Goal: Task Accomplishment & Management: Complete application form

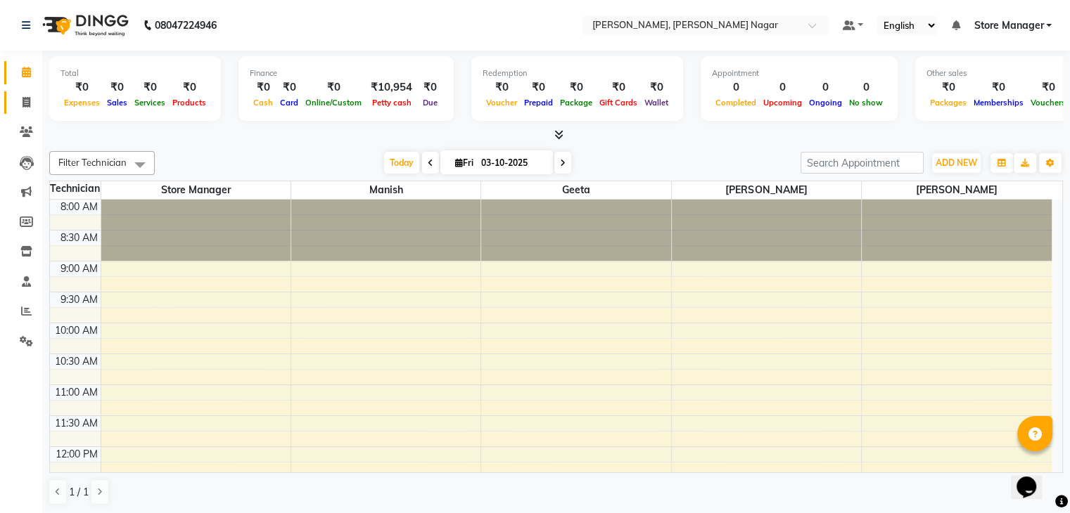
click at [19, 106] on span at bounding box center [26, 103] width 25 height 16
select select "service"
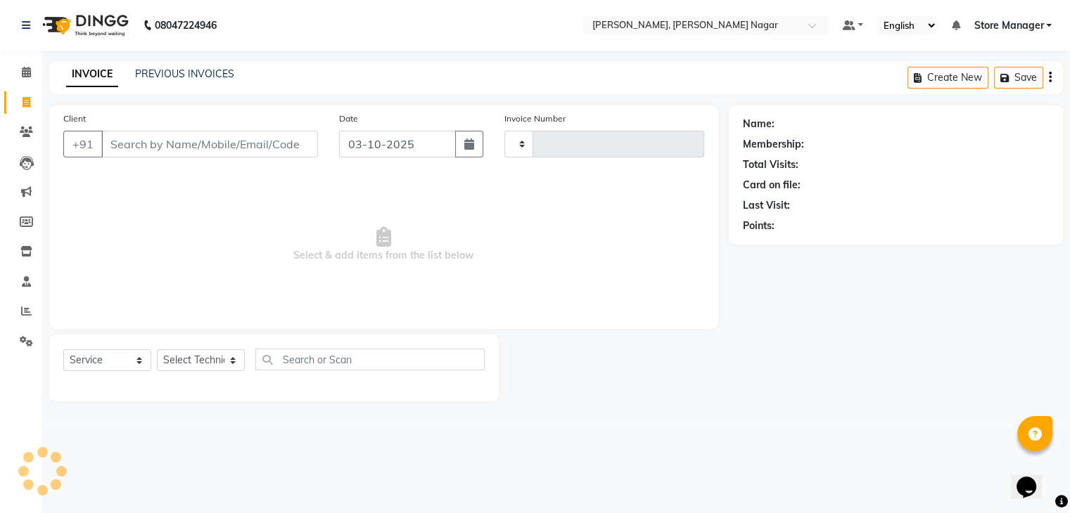
type input "0028"
select select "9049"
click at [271, 138] on input "Client" at bounding box center [210, 144] width 219 height 27
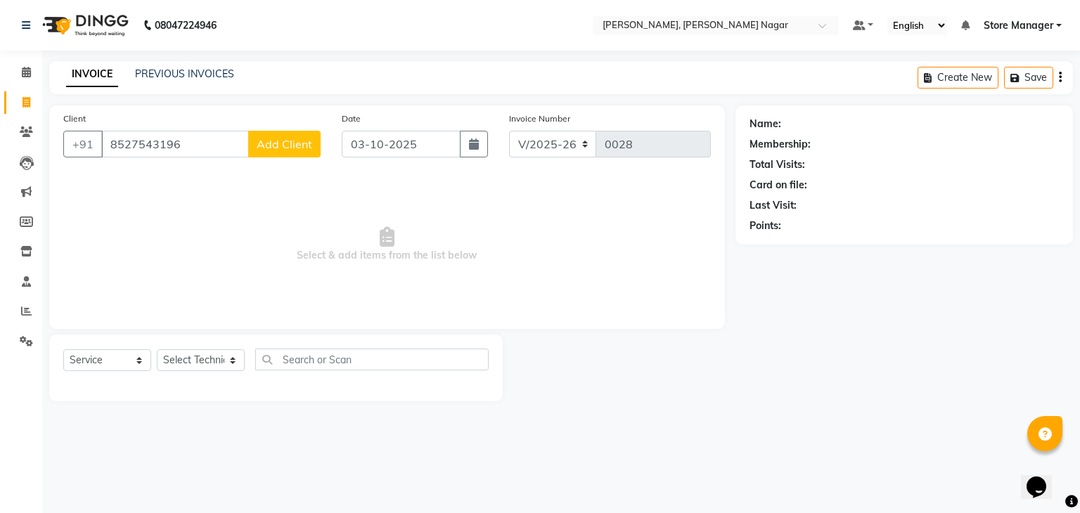
type input "8527543196"
click at [303, 139] on span "Add Client" at bounding box center [285, 144] width 56 height 14
select select "21"
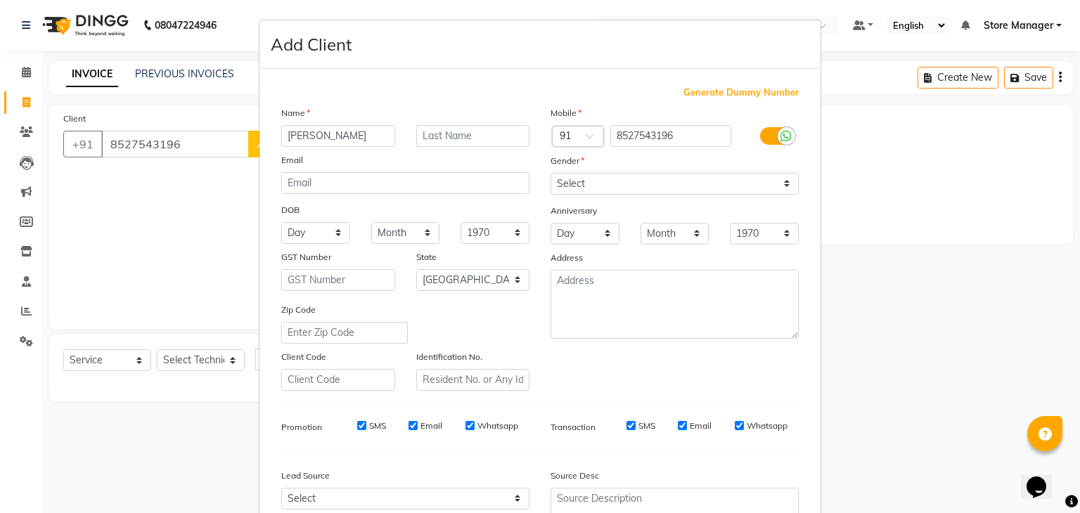
type input "[PERSON_NAME]"
click at [457, 137] on input "text" at bounding box center [473, 136] width 114 height 22
type input "a"
type input "[PERSON_NAME]"
click at [592, 174] on select "Select [DEMOGRAPHIC_DATA] [DEMOGRAPHIC_DATA] Other Prefer Not To Say" at bounding box center [675, 184] width 248 height 22
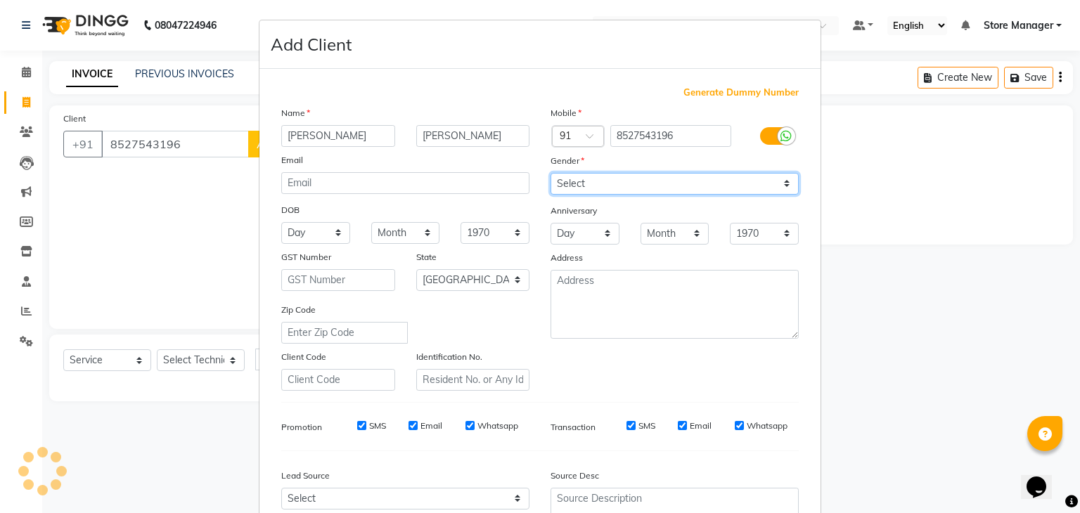
select select "[DEMOGRAPHIC_DATA]"
click at [551, 174] on select "Select [DEMOGRAPHIC_DATA] [DEMOGRAPHIC_DATA] Other Prefer Not To Say" at bounding box center [675, 184] width 248 height 22
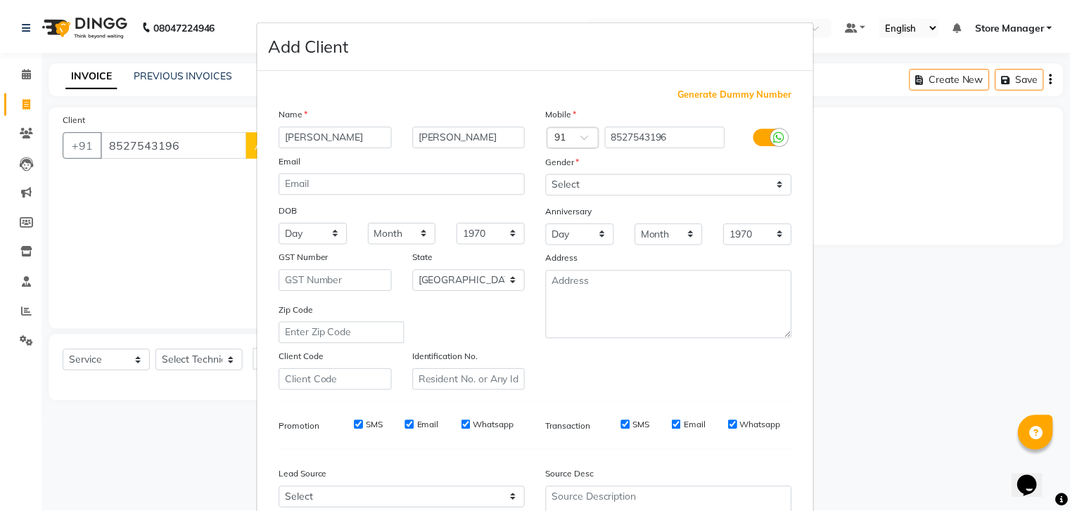
scroll to position [143, 0]
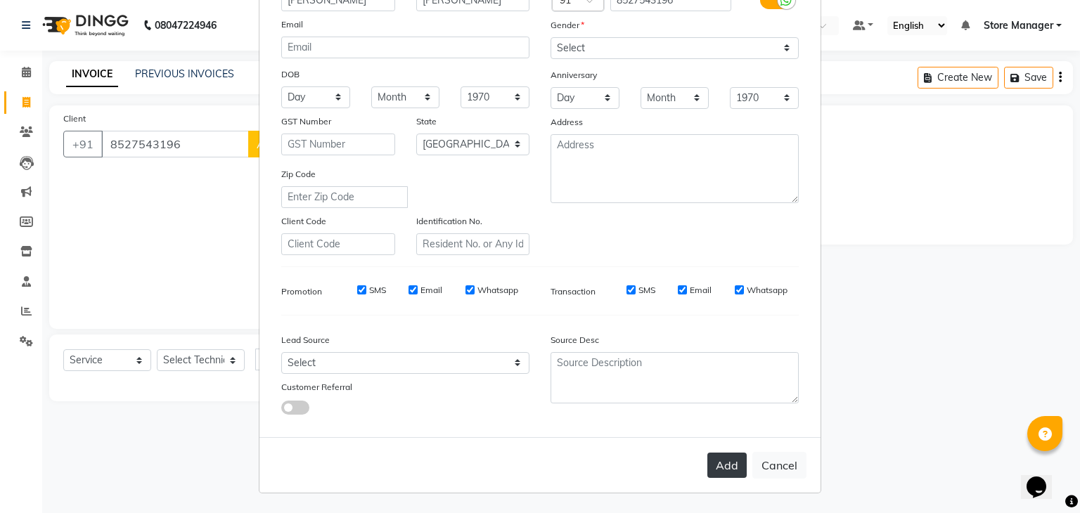
click at [715, 461] on button "Add" at bounding box center [727, 465] width 39 height 25
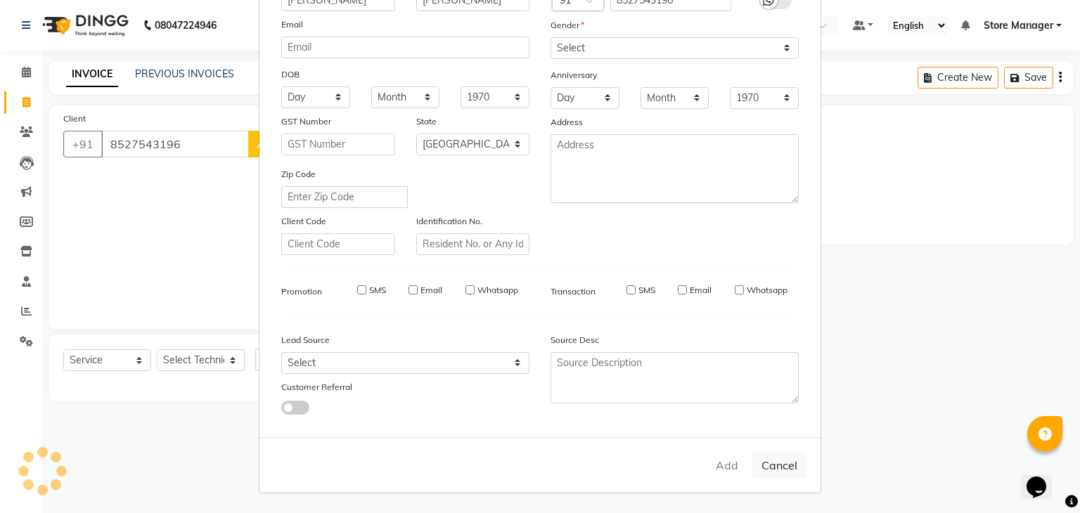
type input "85******96"
select select
select select "null"
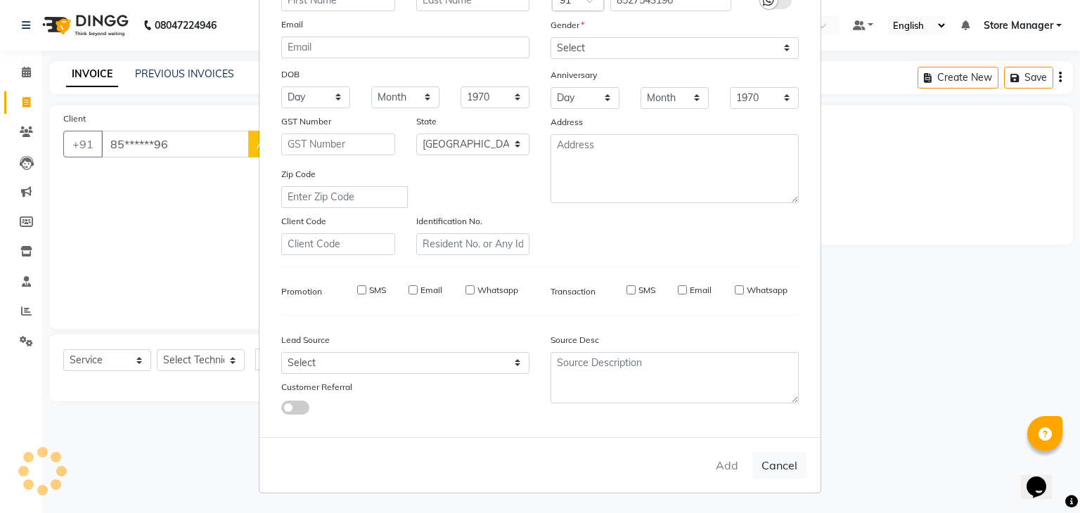
select select
checkbox input "false"
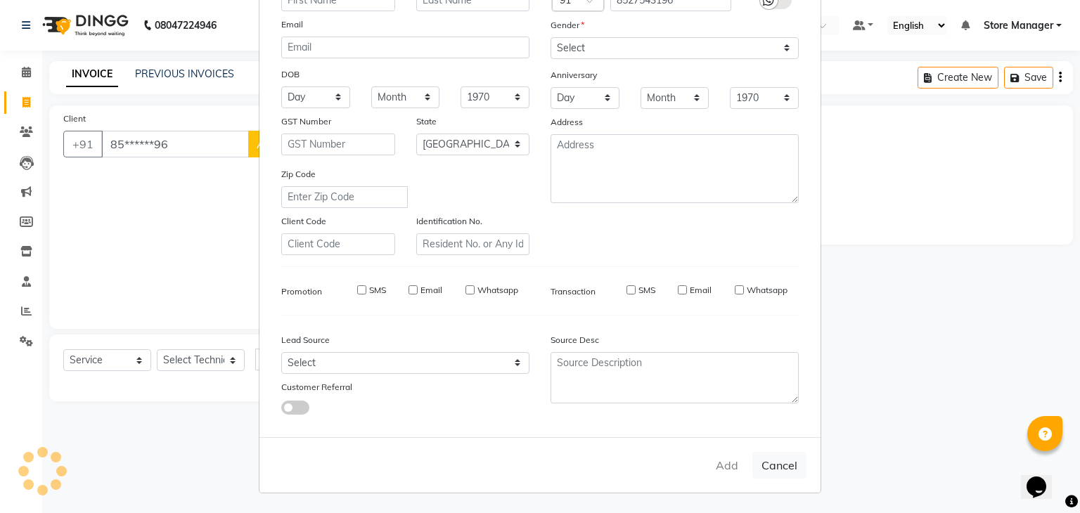
checkbox input "false"
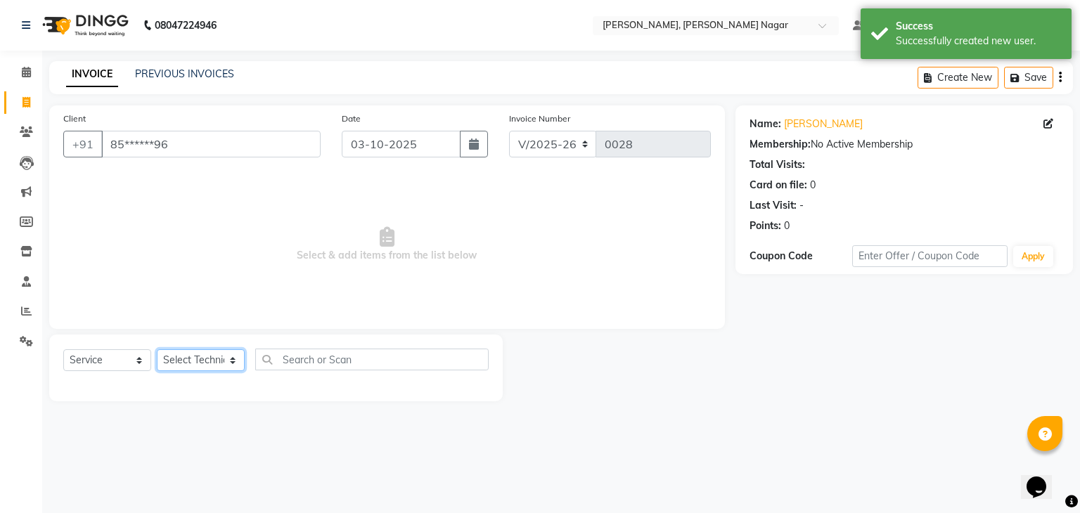
click at [200, 369] on select "Select Technician [PERSON_NAME] geeta [PERSON_NAME] Store Manager" at bounding box center [201, 361] width 88 height 22
select select "92260"
click at [157, 350] on select "Select Technician [PERSON_NAME] geeta [PERSON_NAME] Store Manager" at bounding box center [201, 361] width 88 height 22
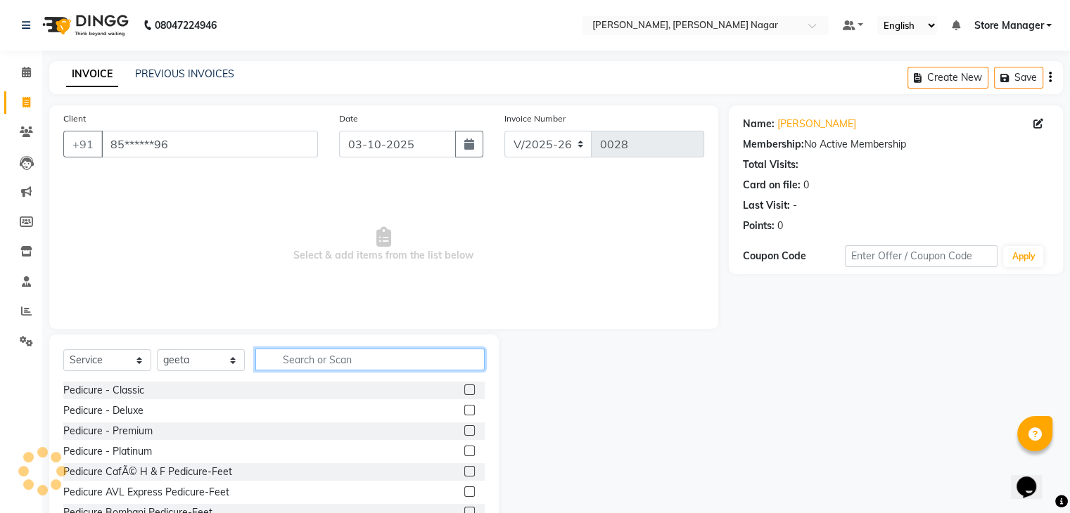
click at [325, 357] on input "text" at bounding box center [369, 360] width 229 height 22
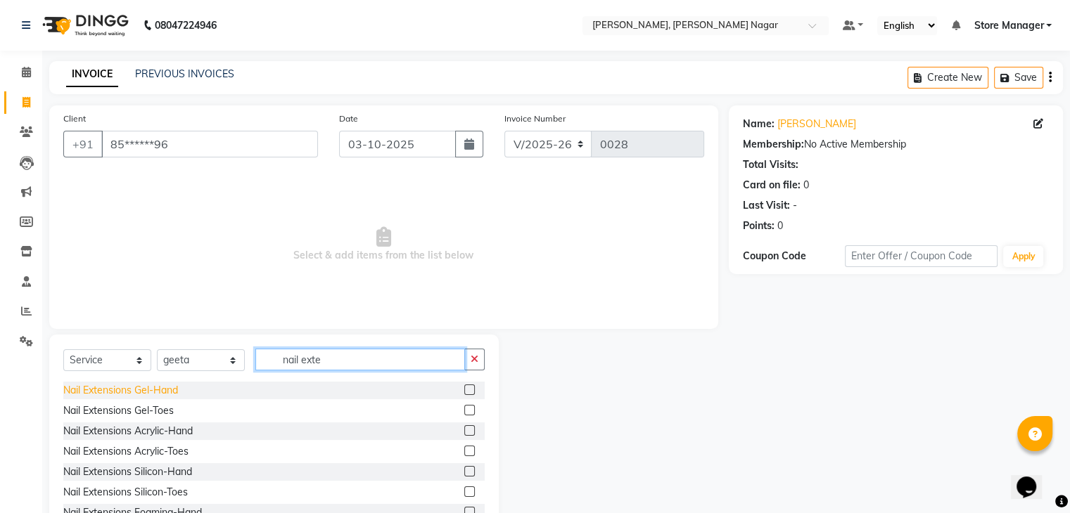
type input "nail exte"
click at [170, 388] on div "Nail Extensions Gel-Hand" at bounding box center [120, 390] width 115 height 15
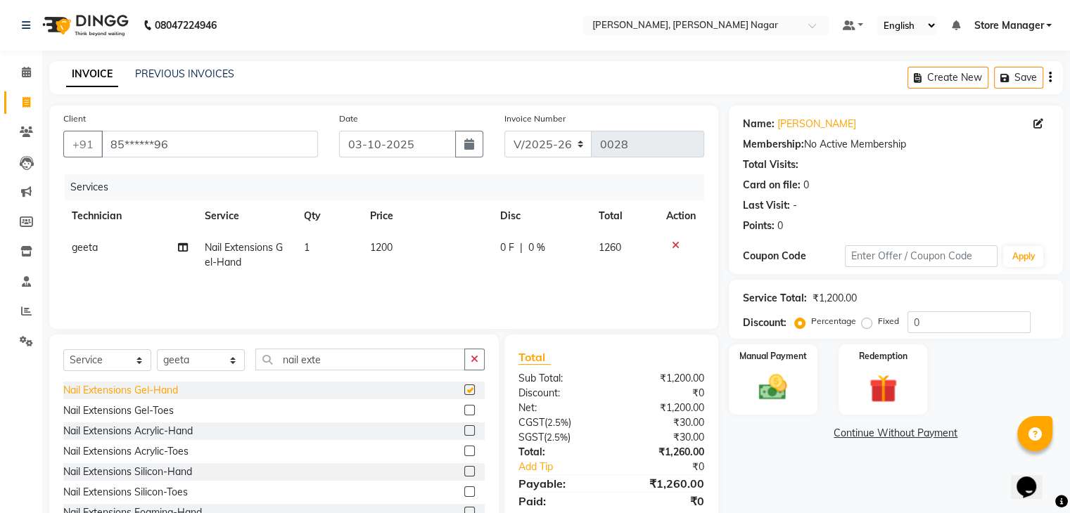
checkbox input "false"
click at [385, 250] on span "1200" at bounding box center [381, 247] width 23 height 13
select select "92260"
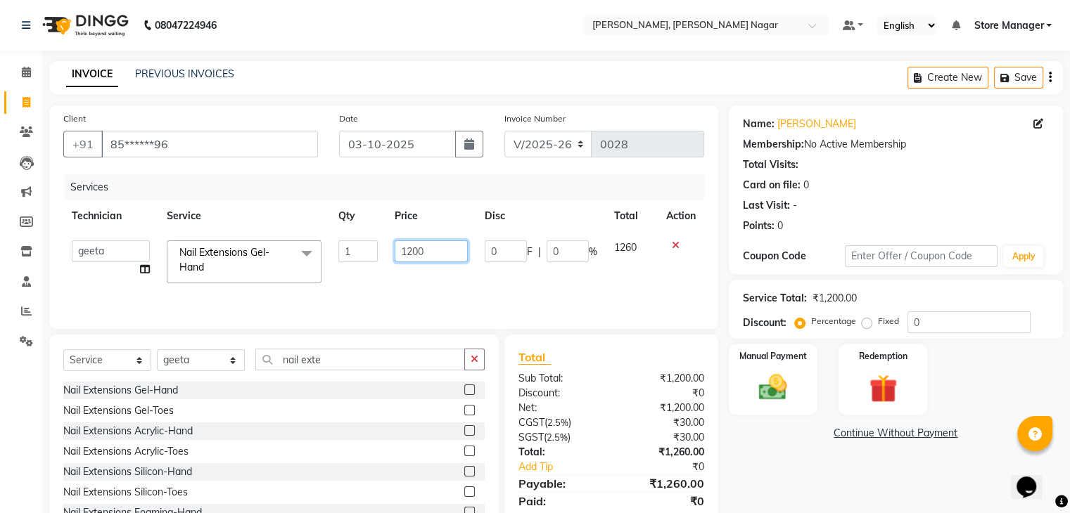
click at [435, 245] on input "1200" at bounding box center [431, 252] width 73 height 22
type input "1000"
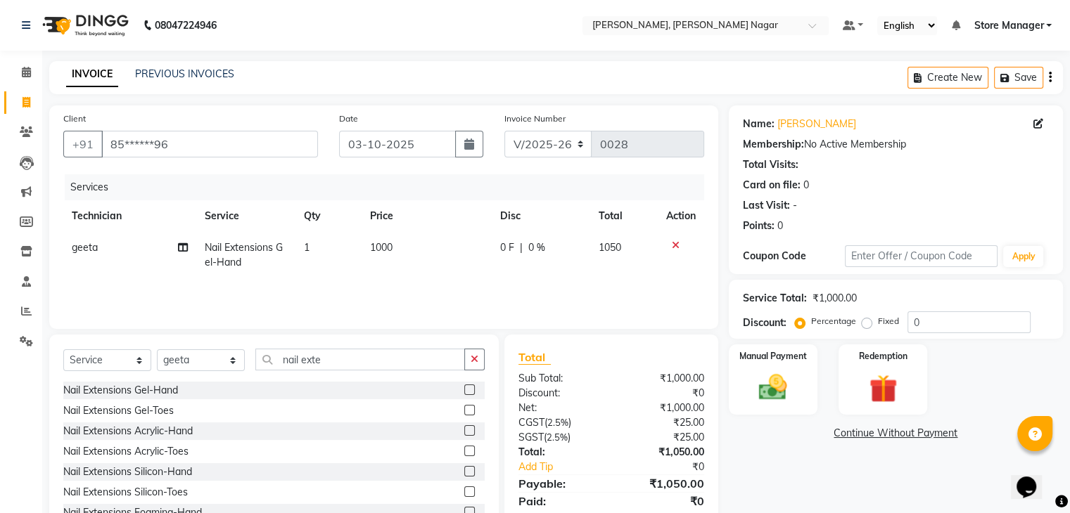
click at [635, 293] on div "Services Technician Service Qty Price Disc Total Action geeta Nail Extensions G…" at bounding box center [383, 244] width 641 height 141
click at [482, 361] on button "button" at bounding box center [474, 360] width 20 height 22
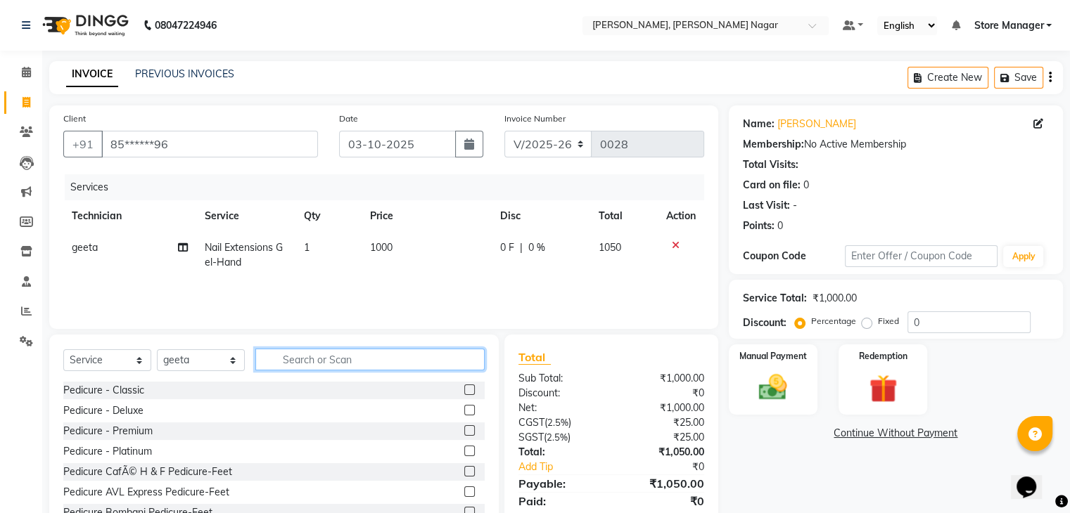
click at [362, 362] on input "text" at bounding box center [369, 360] width 229 height 22
click at [198, 362] on select "Select Technician [PERSON_NAME] geeta [PERSON_NAME] Store Manager" at bounding box center [201, 361] width 88 height 22
click at [157, 350] on select "Select Technician [PERSON_NAME] geeta [PERSON_NAME] Store Manager" at bounding box center [201, 361] width 88 height 22
click at [318, 357] on input "text" at bounding box center [369, 360] width 229 height 22
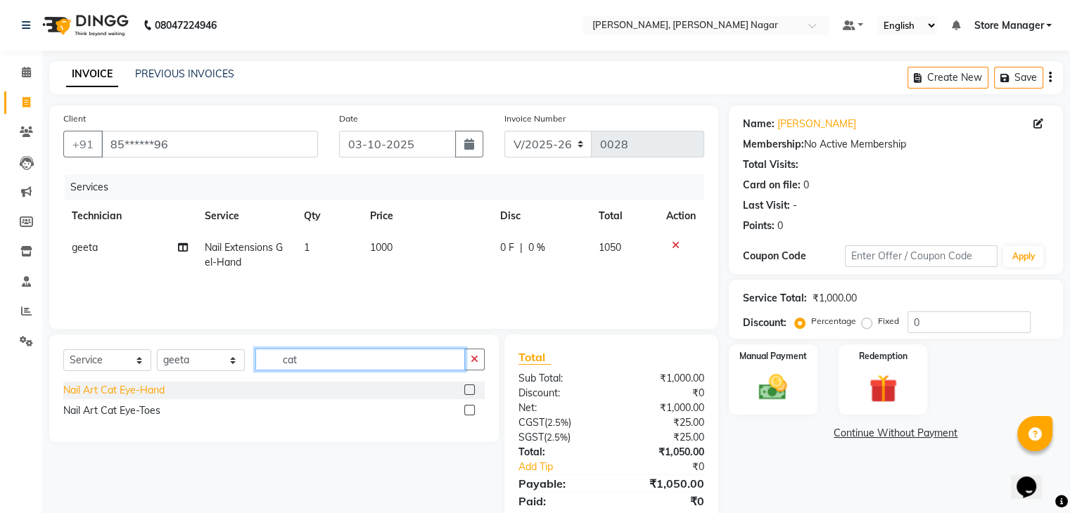
type input "cat"
click at [120, 388] on div "Nail Art Cat Eye-Hand" at bounding box center [113, 390] width 101 height 15
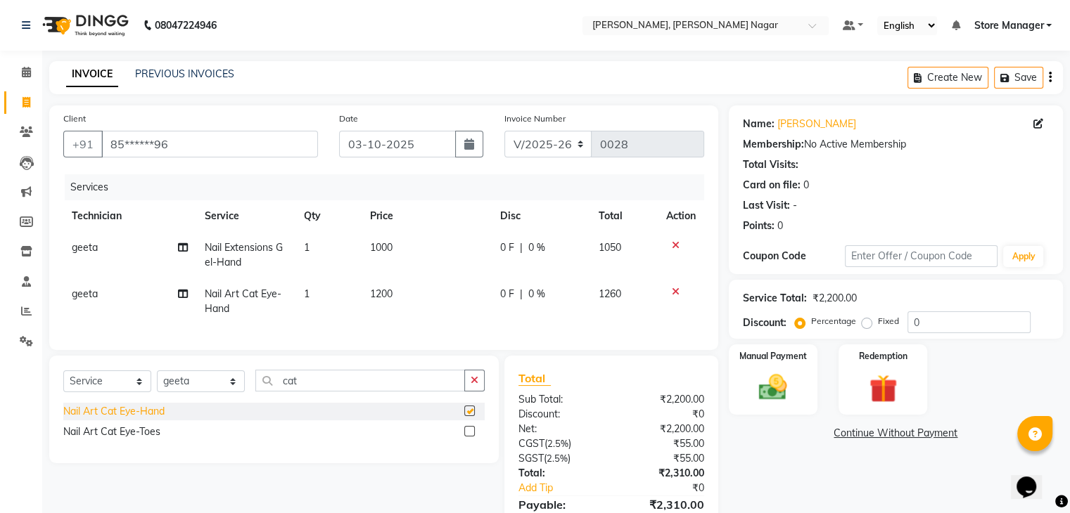
checkbox input "false"
click at [388, 293] on span "1200" at bounding box center [381, 294] width 23 height 13
select select "92260"
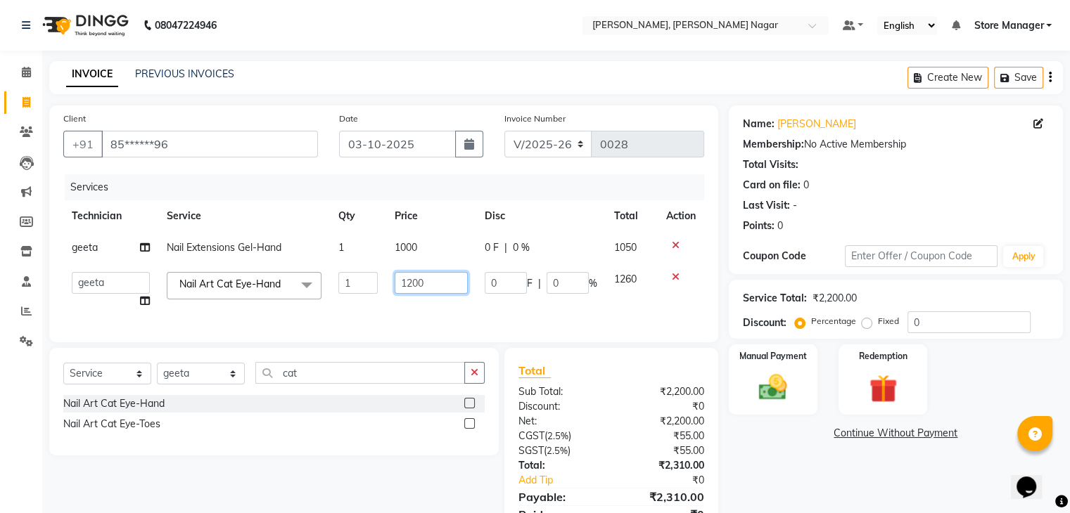
click at [448, 284] on input "1200" at bounding box center [431, 283] width 73 height 22
type input "1"
type input "800"
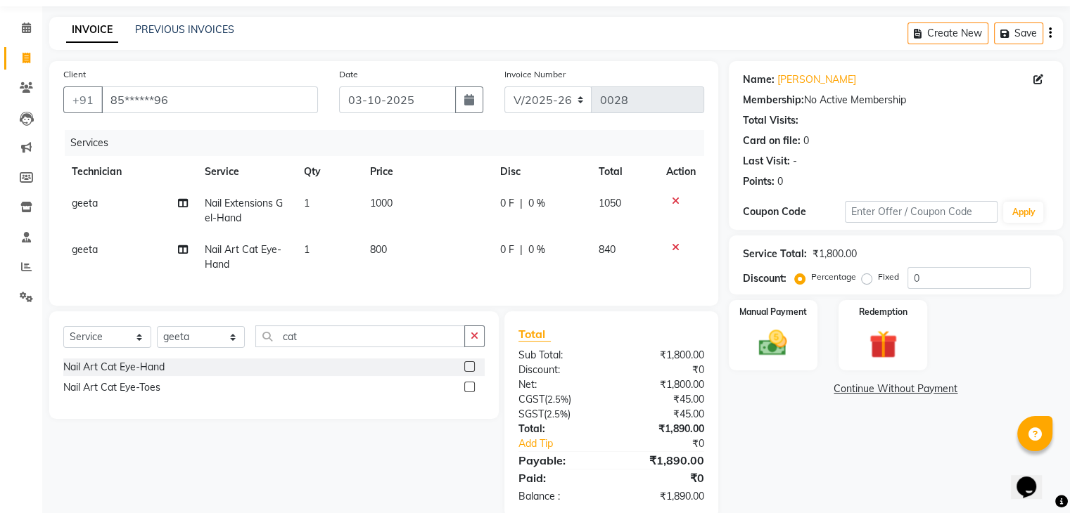
scroll to position [82, 0]
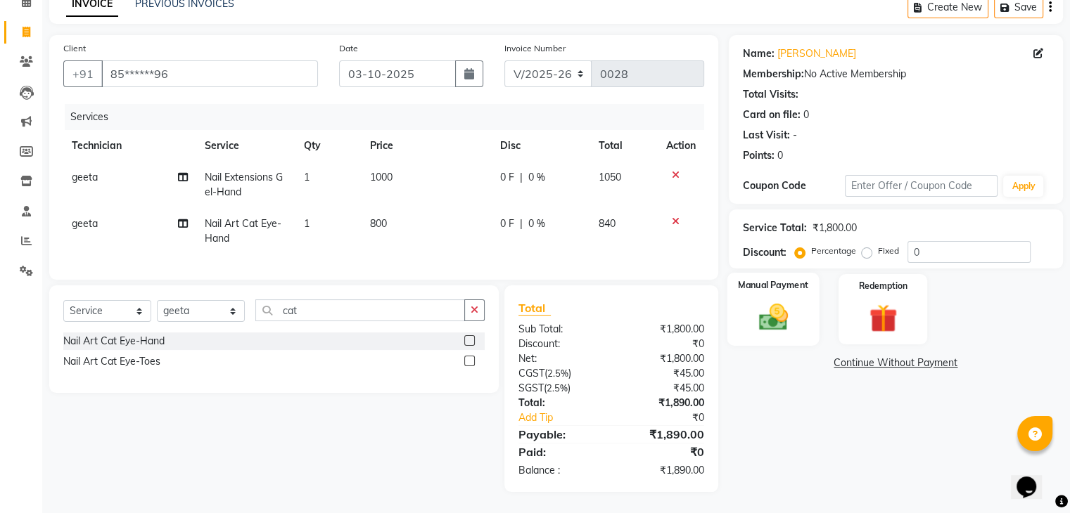
click at [774, 309] on img at bounding box center [772, 318] width 47 height 34
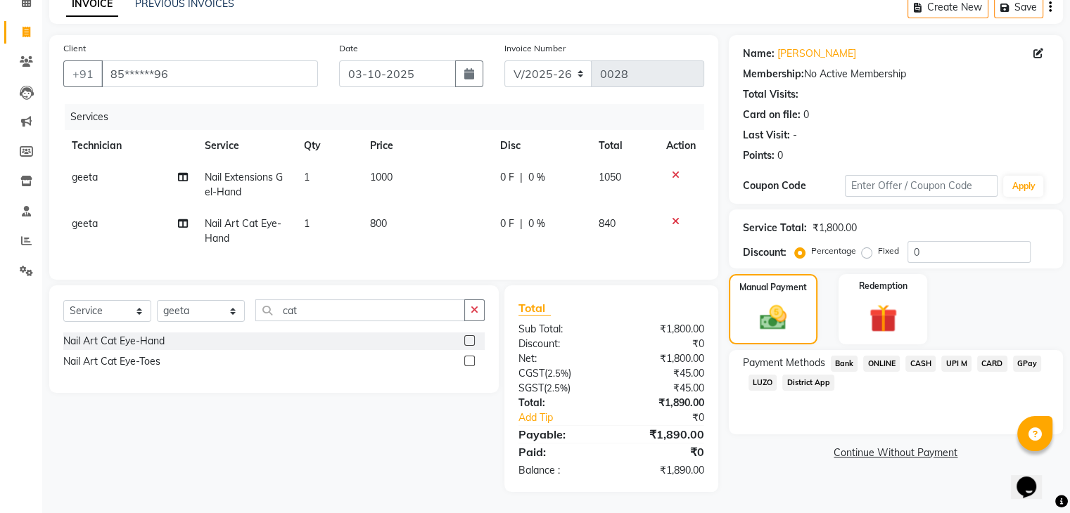
click at [881, 356] on span "ONLINE" at bounding box center [881, 364] width 37 height 16
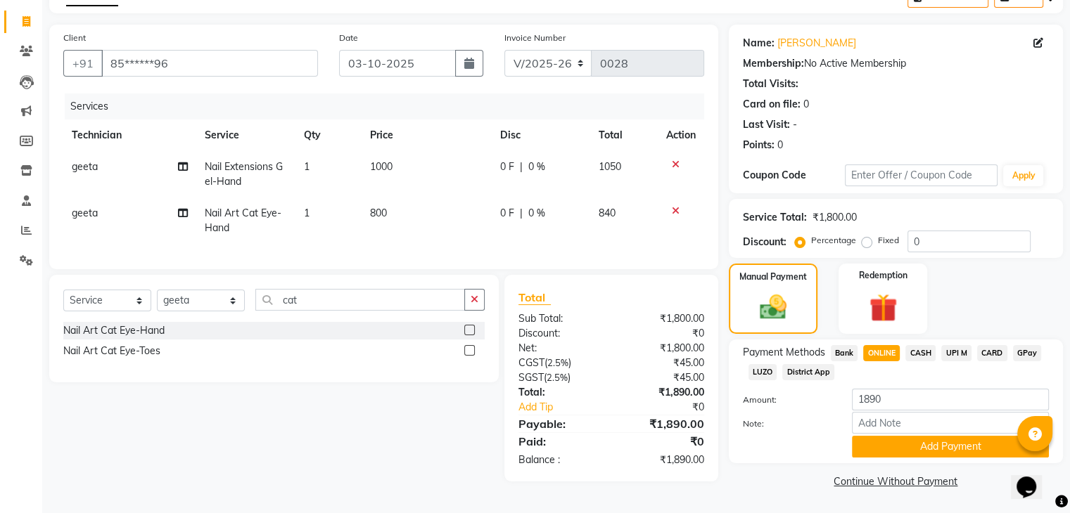
scroll to position [82, 0]
click at [926, 447] on button "Add Payment" at bounding box center [950, 447] width 197 height 22
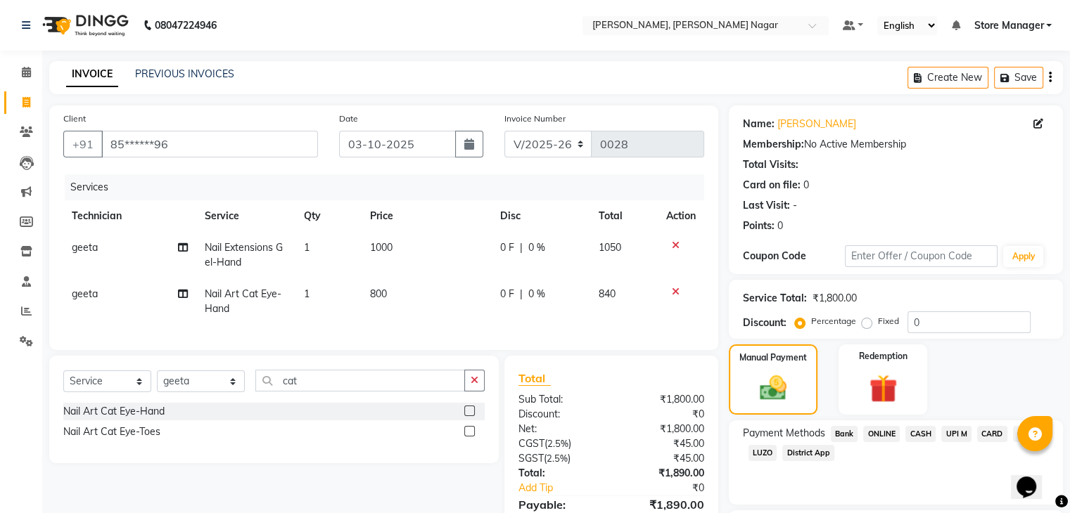
scroll to position [120, 0]
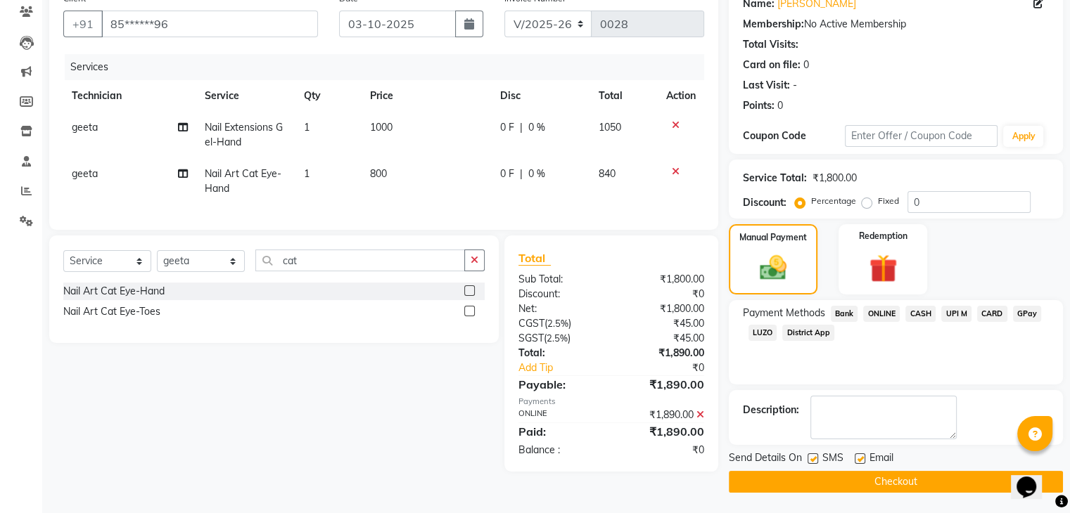
click at [819, 476] on button "Checkout" at bounding box center [896, 482] width 334 height 22
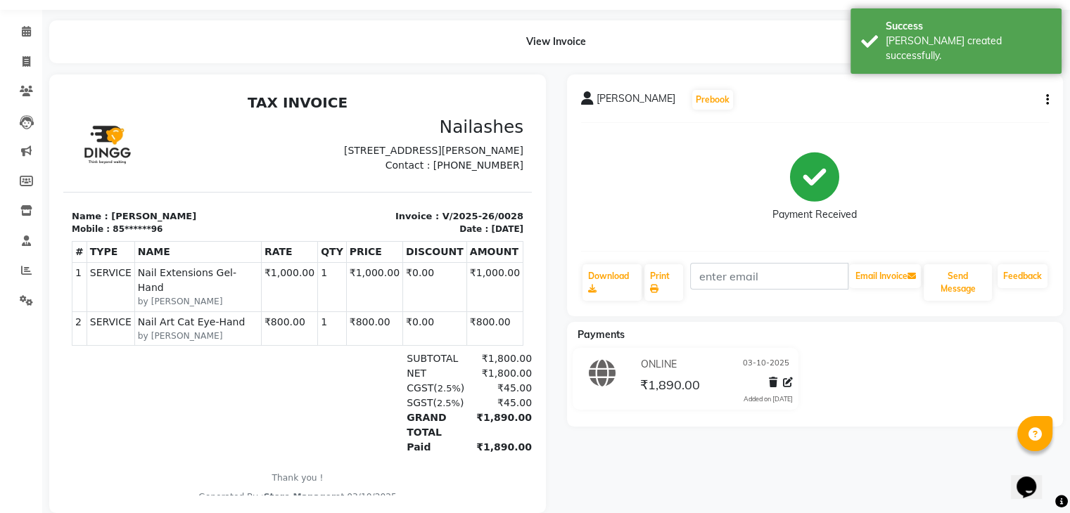
scroll to position [72, 0]
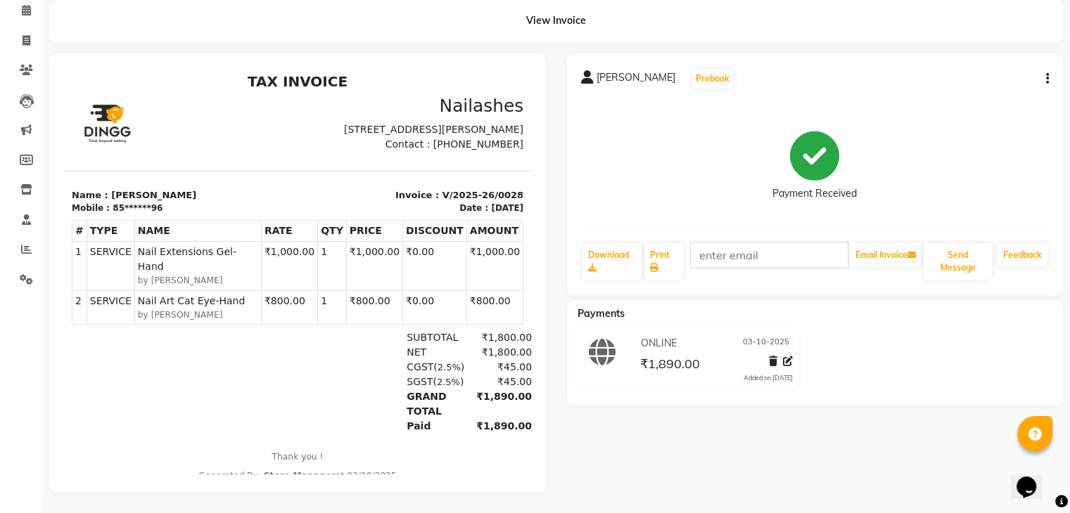
click at [327, 303] on td "1" at bounding box center [332, 307] width 29 height 34
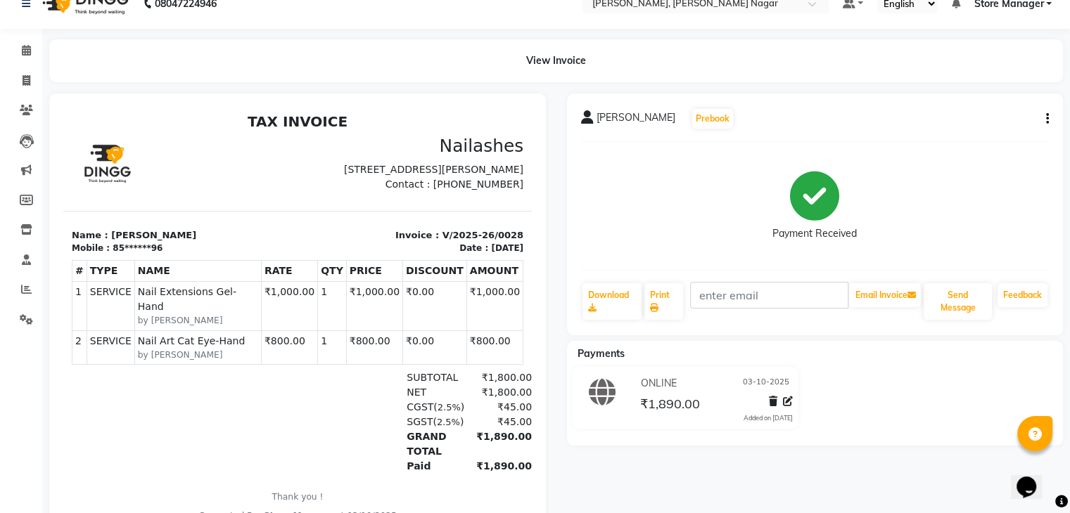
scroll to position [0, 0]
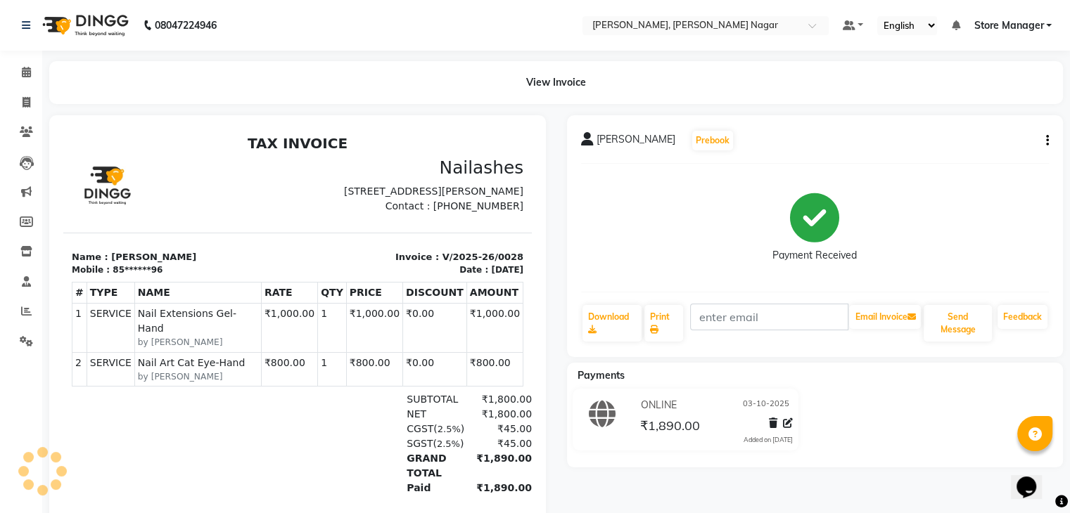
click at [84, 20] on img at bounding box center [84, 25] width 96 height 39
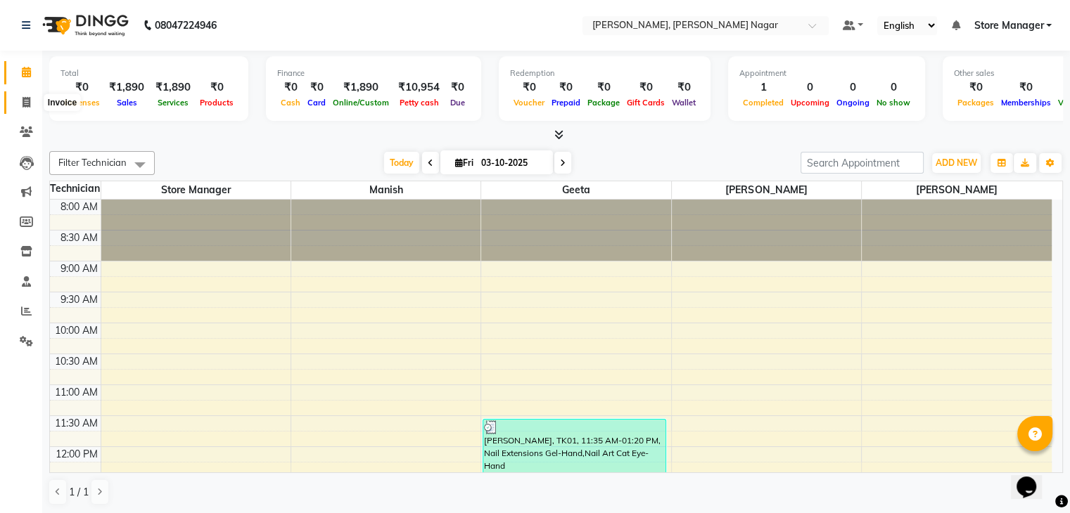
click at [25, 98] on icon at bounding box center [27, 102] width 8 height 11
select select "service"
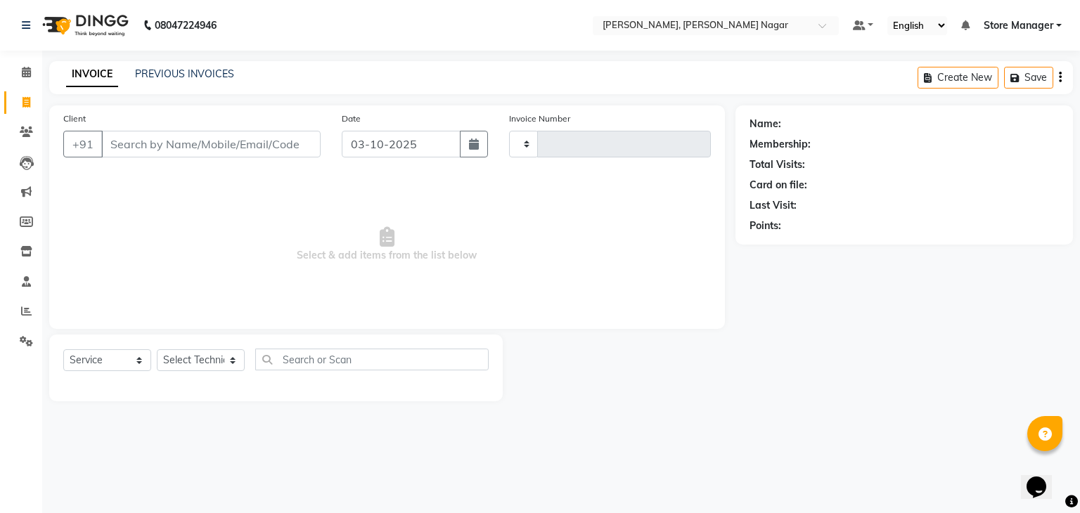
type input "0029"
select select "9049"
click at [237, 146] on input "Client" at bounding box center [210, 144] width 219 height 27
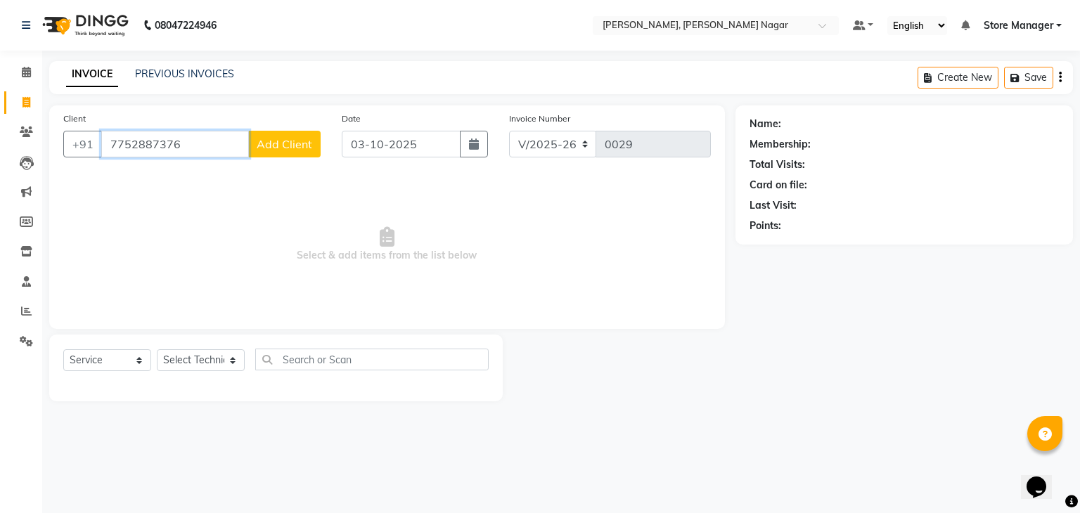
type input "7752887376"
click at [282, 136] on button "Add Client" at bounding box center [284, 144] width 72 height 27
select select "21"
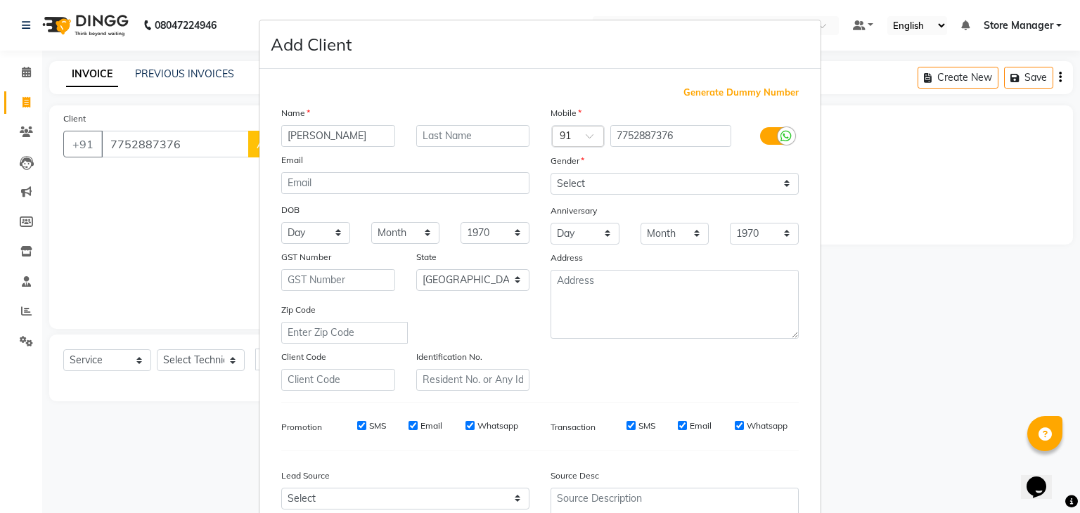
type input "[PERSON_NAME]"
click at [587, 182] on select "Select [DEMOGRAPHIC_DATA] [DEMOGRAPHIC_DATA] Other Prefer Not To Say" at bounding box center [675, 184] width 248 height 22
select select "[DEMOGRAPHIC_DATA]"
click at [551, 174] on select "Select [DEMOGRAPHIC_DATA] [DEMOGRAPHIC_DATA] Other Prefer Not To Say" at bounding box center [675, 184] width 248 height 22
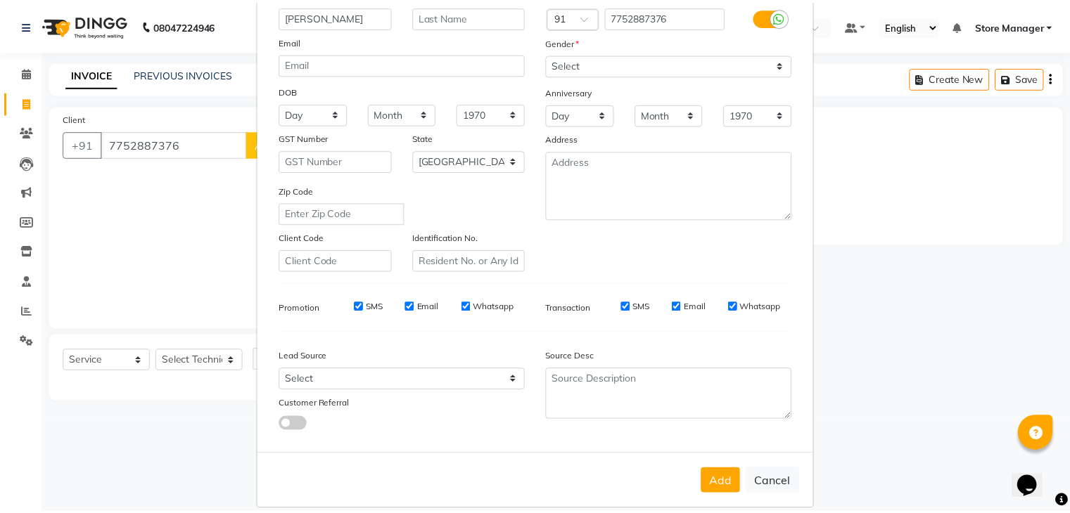
scroll to position [143, 0]
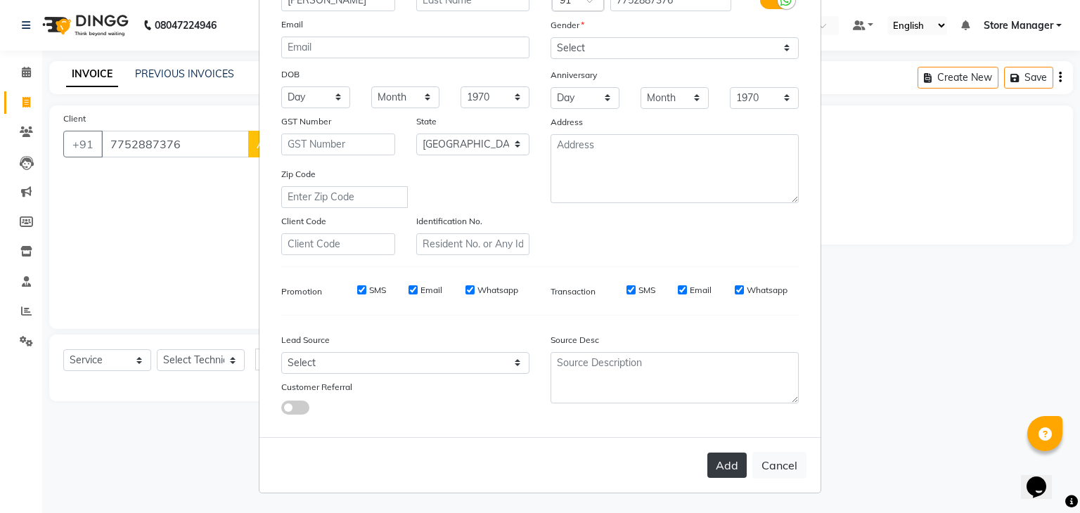
click at [723, 462] on button "Add" at bounding box center [727, 465] width 39 height 25
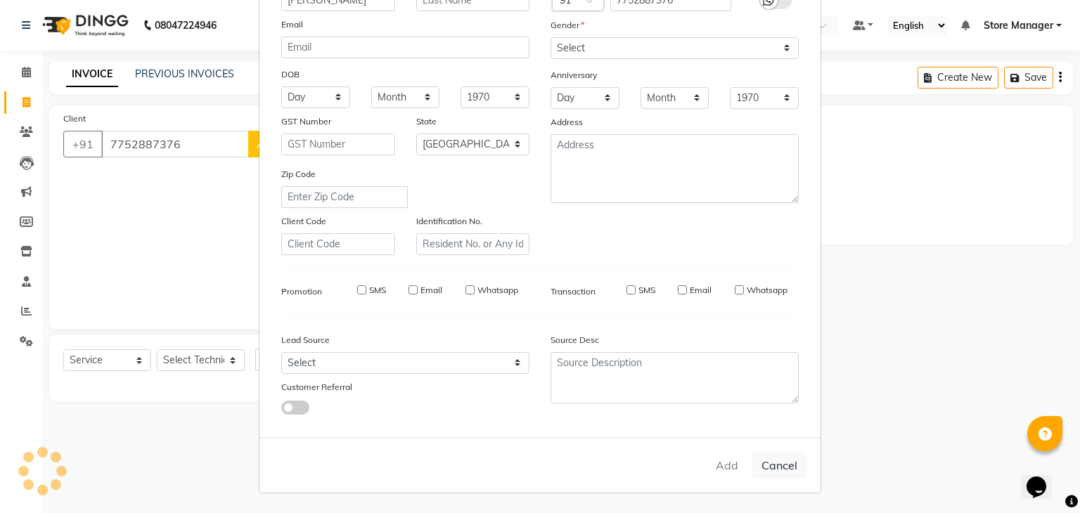
type input "77******76"
select select
select select "null"
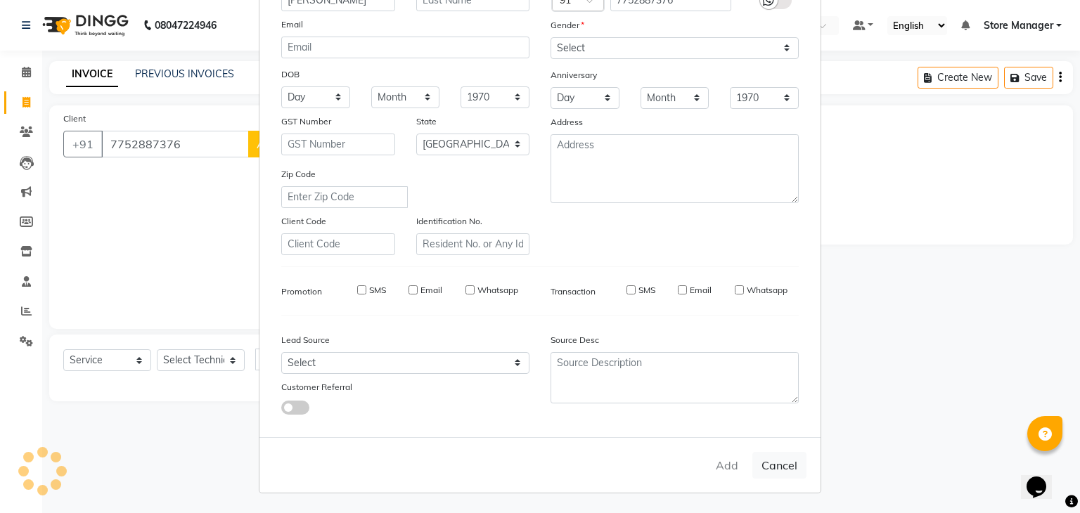
select select
checkbox input "false"
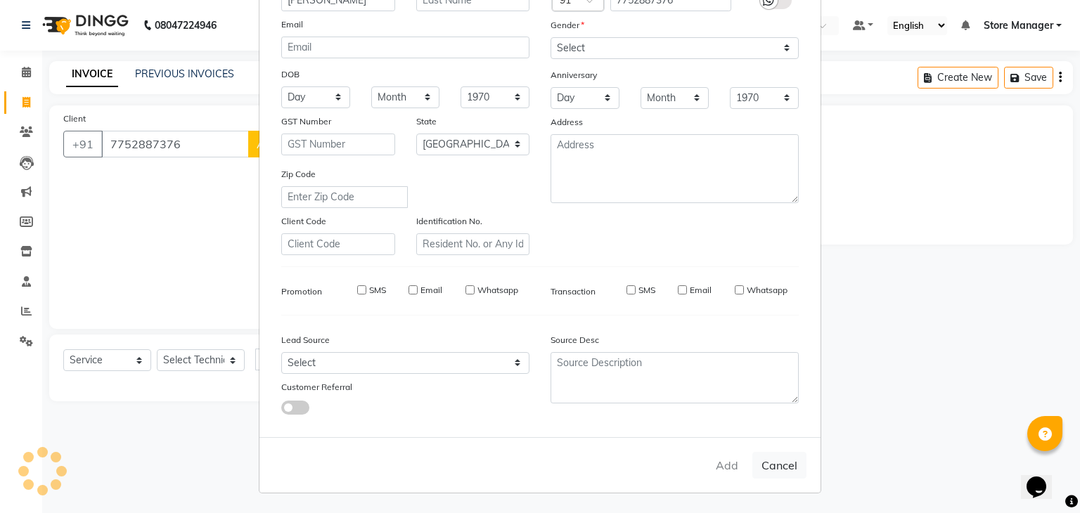
checkbox input "false"
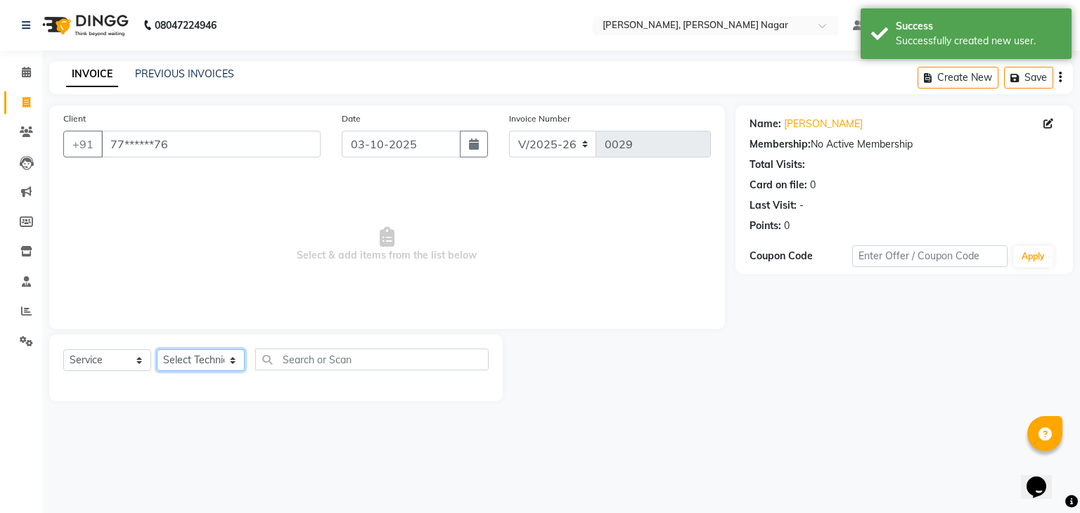
click at [229, 366] on select "Select Technician [PERSON_NAME] geeta [PERSON_NAME] Store Manager" at bounding box center [201, 361] width 88 height 22
select select "92259"
click at [157, 350] on select "Select Technician [PERSON_NAME] geeta [PERSON_NAME] Store Manager" at bounding box center [201, 361] width 88 height 22
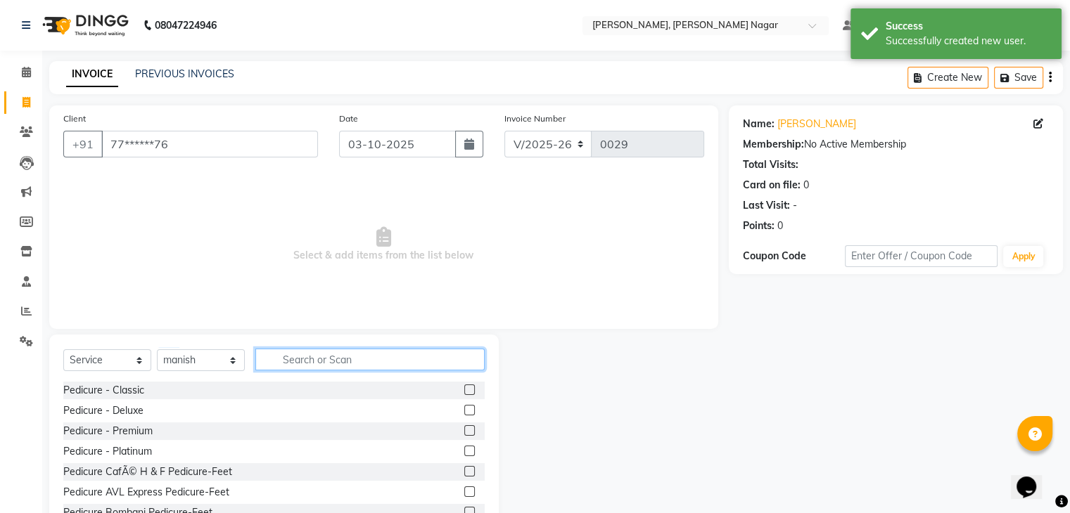
click at [333, 364] on input "text" at bounding box center [369, 360] width 229 height 22
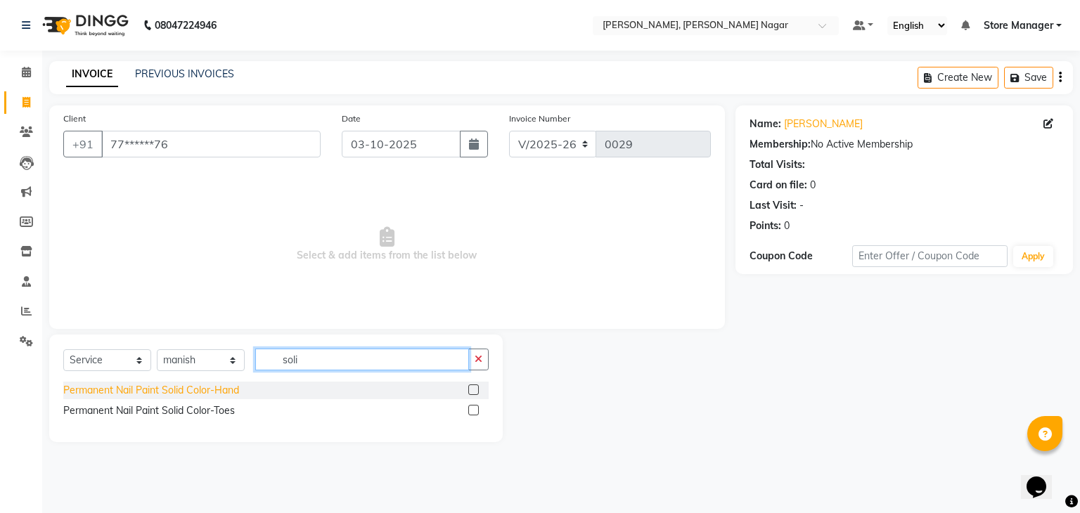
type input "soli"
click at [205, 392] on div "Permanent Nail Paint Solid Color-Hand" at bounding box center [151, 390] width 176 height 15
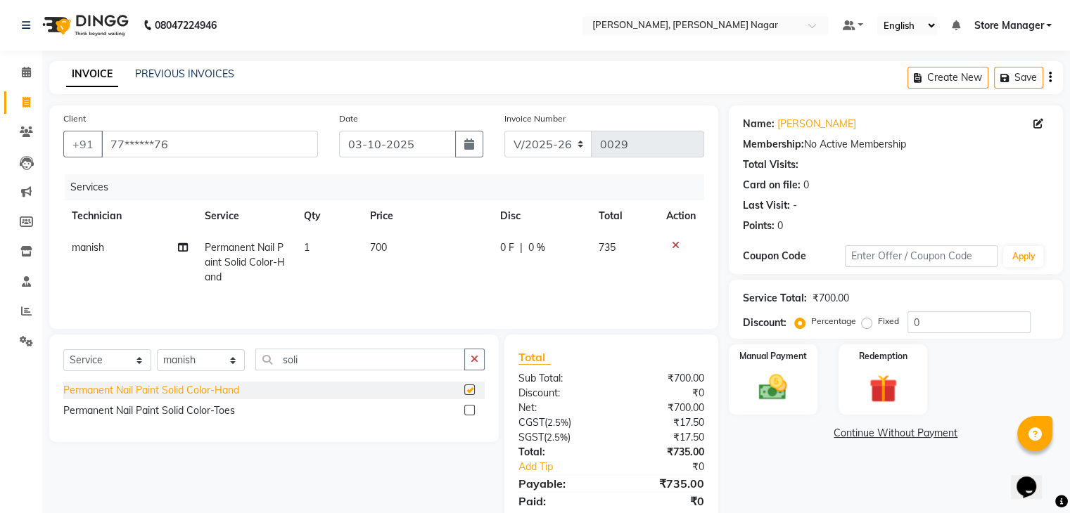
checkbox input "false"
click at [388, 246] on td "700" at bounding box center [426, 262] width 129 height 61
select select "92259"
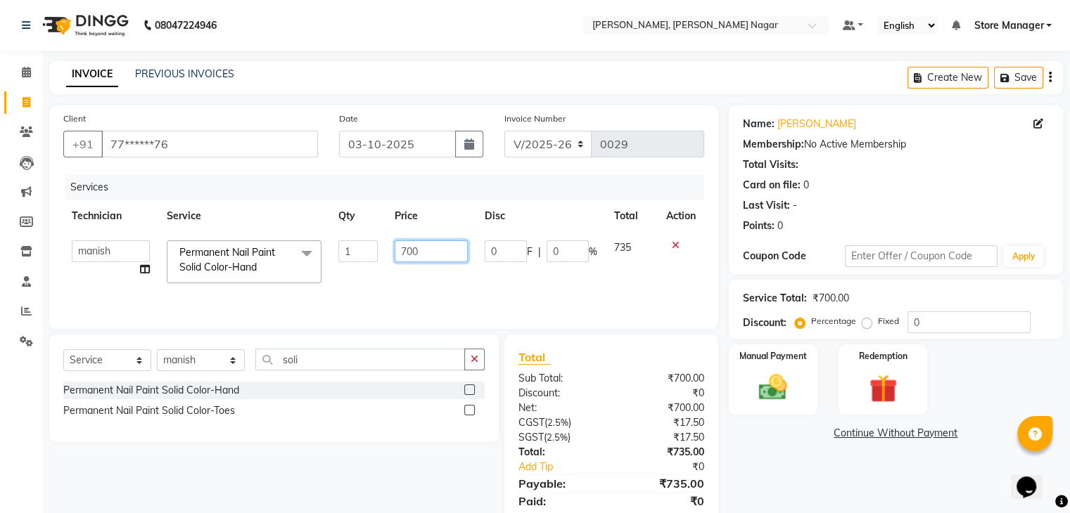
click at [427, 255] on input "700" at bounding box center [431, 252] width 73 height 22
type input "7"
type input "650"
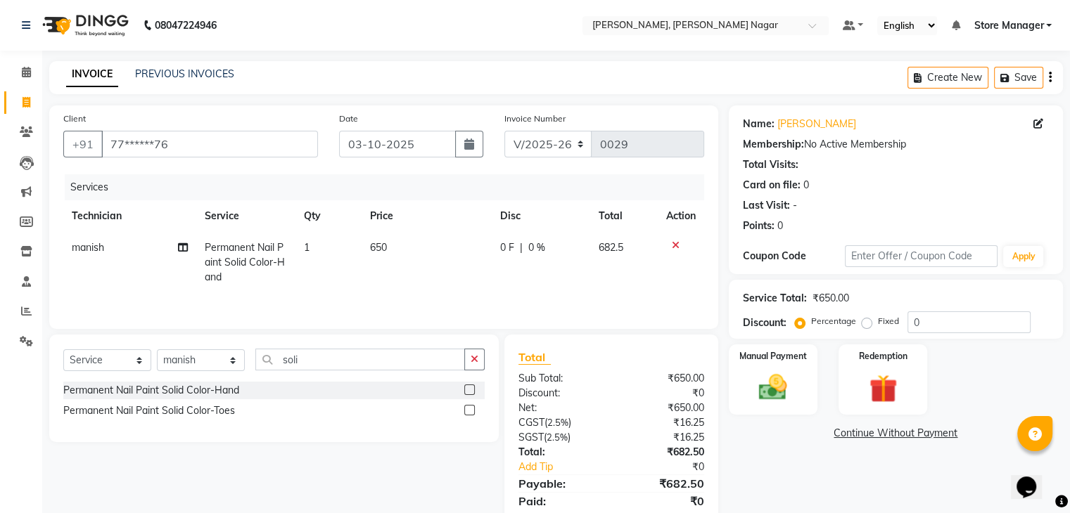
click at [467, 276] on td "650" at bounding box center [426, 262] width 129 height 61
select select "92259"
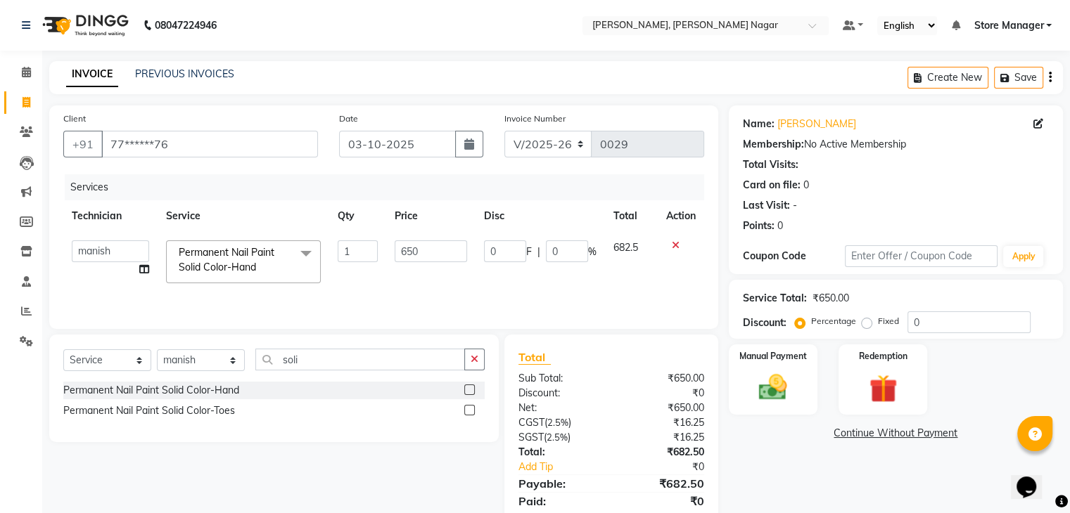
scroll to position [50, 0]
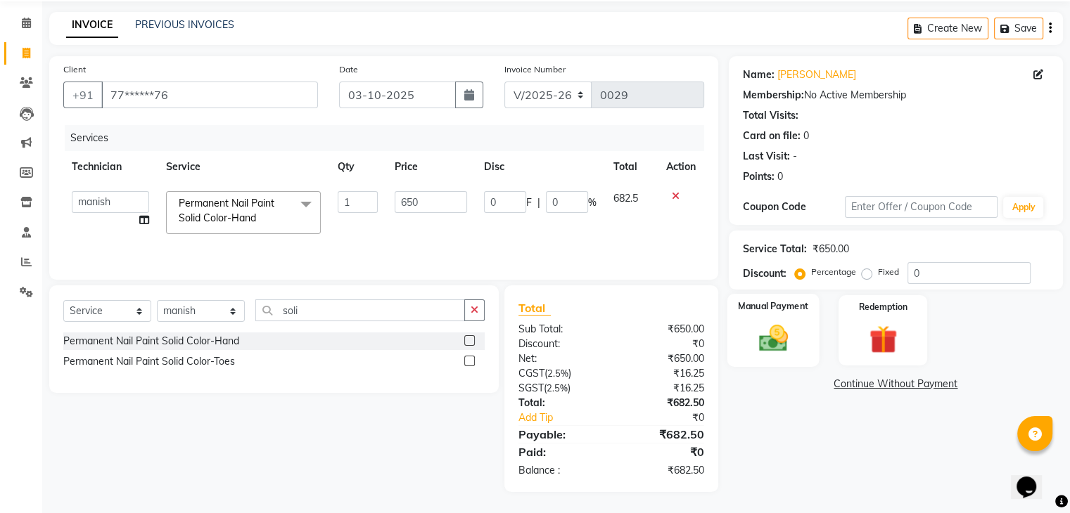
click at [795, 331] on img at bounding box center [772, 339] width 47 height 34
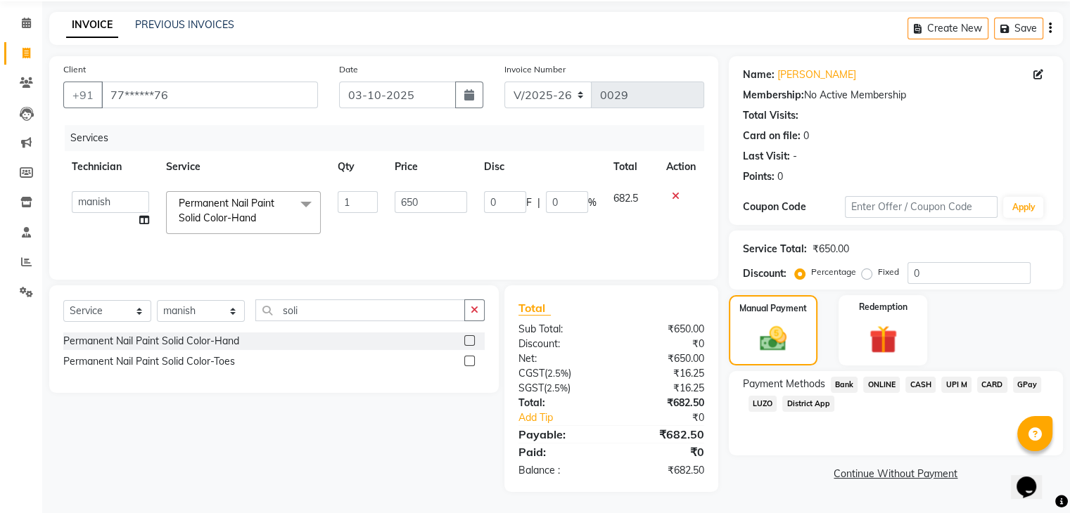
click at [888, 388] on span "ONLINE" at bounding box center [881, 385] width 37 height 16
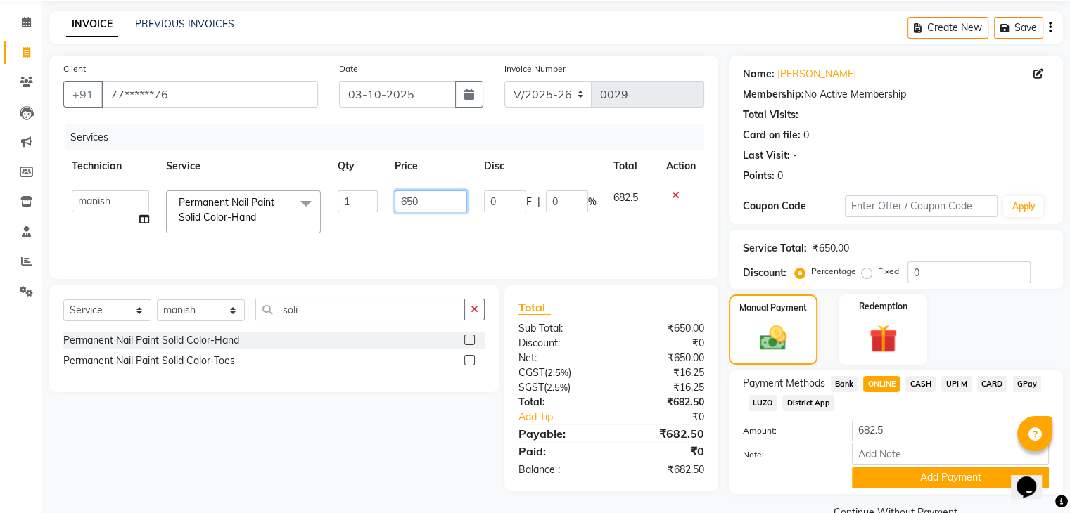
click at [445, 199] on input "650" at bounding box center [431, 202] width 72 height 22
type input "6"
type input "350"
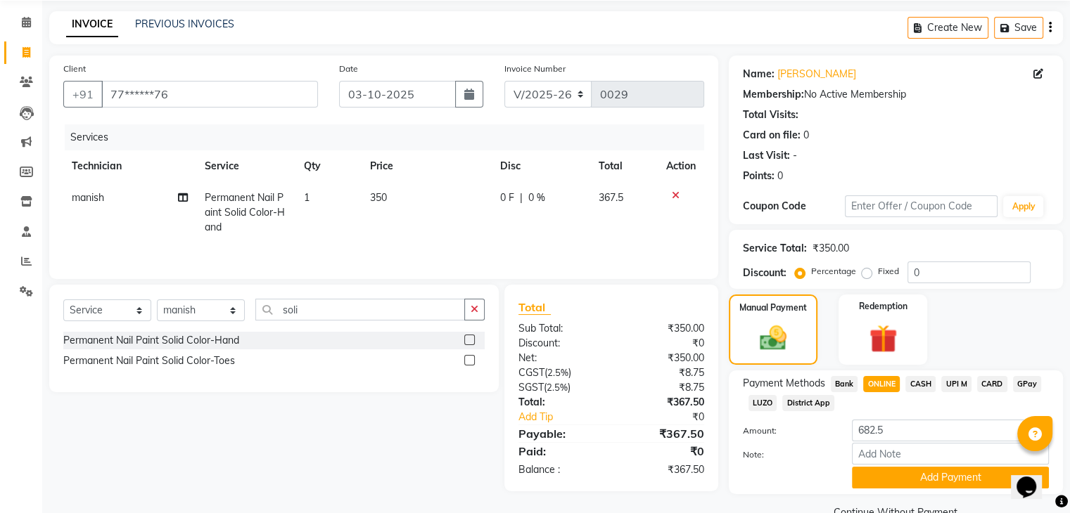
click at [487, 243] on div "Services Technician Service Qty Price Disc Total Action manish Permanent Nail P…" at bounding box center [383, 194] width 641 height 141
click at [639, 225] on td "367.5" at bounding box center [624, 212] width 68 height 61
select select "92259"
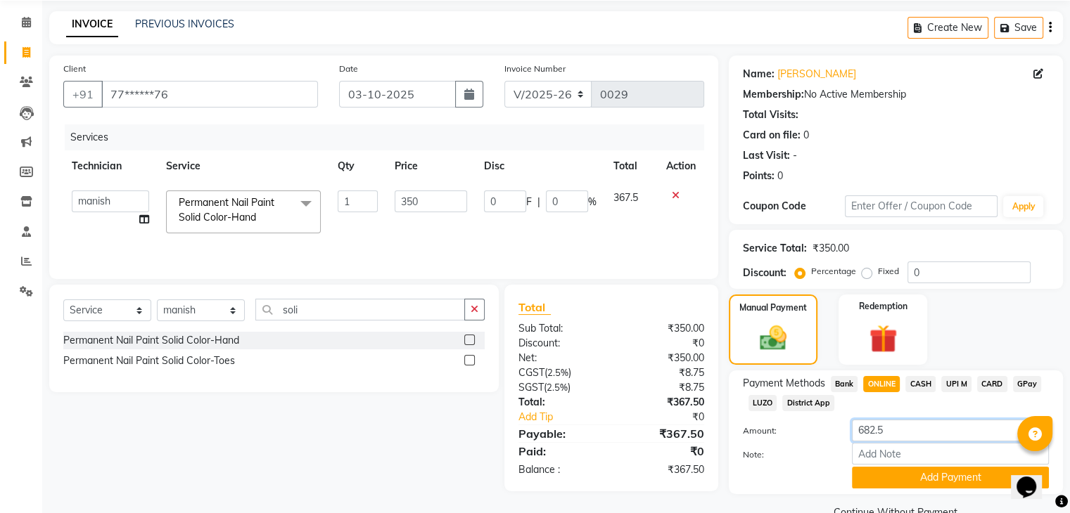
click at [934, 440] on input "682.5" at bounding box center [950, 431] width 197 height 22
type input "6"
click at [470, 209] on td "350" at bounding box center [430, 212] width 89 height 60
click at [428, 210] on input "350" at bounding box center [431, 202] width 72 height 22
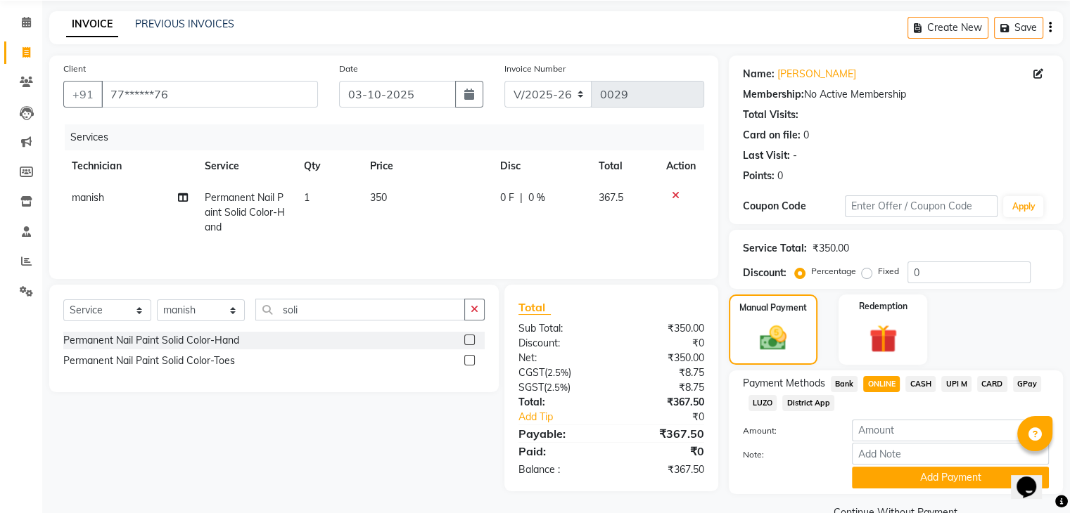
click at [377, 193] on span "350" at bounding box center [378, 197] width 17 height 13
select select "92259"
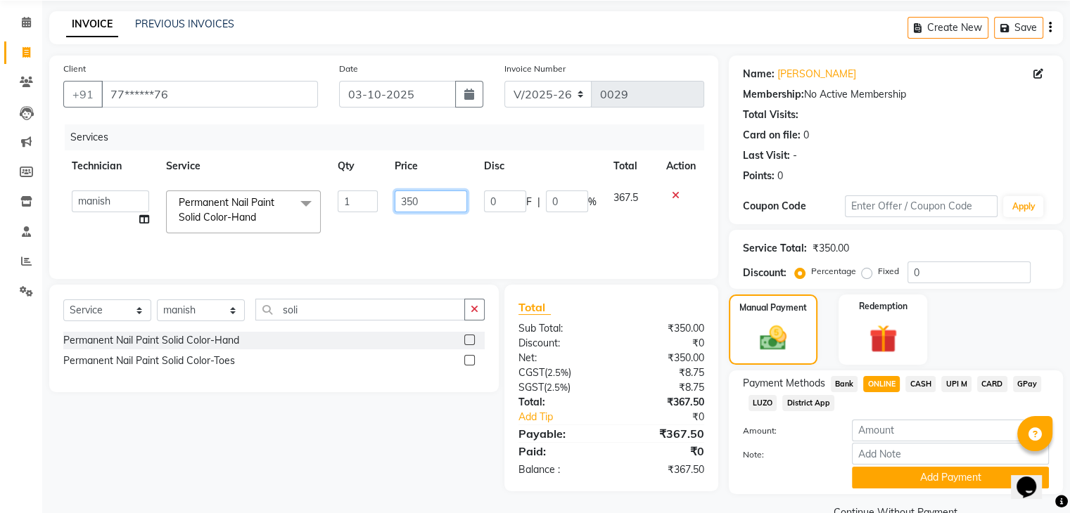
click at [434, 209] on input "350" at bounding box center [431, 202] width 72 height 22
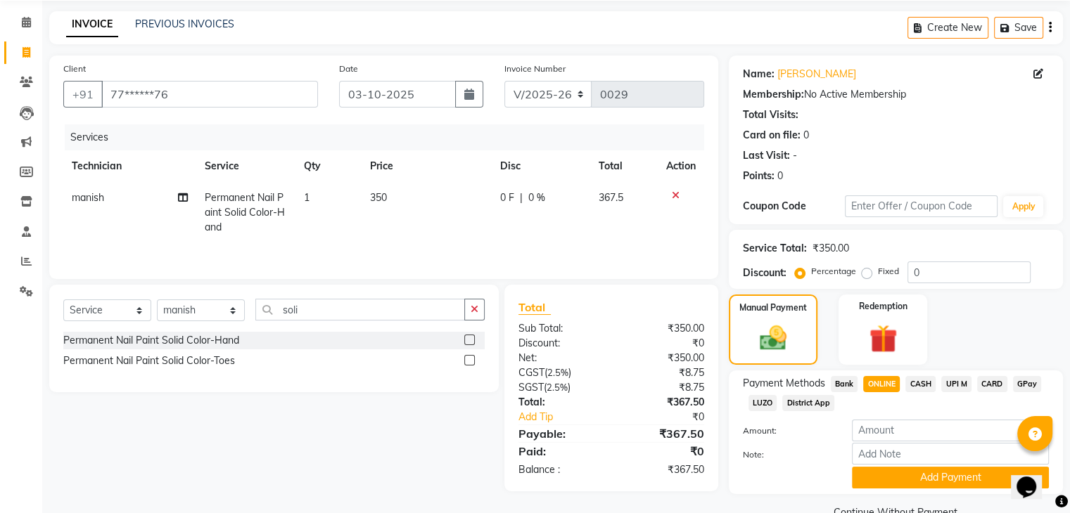
click at [525, 226] on td "0 F | 0 %" at bounding box center [541, 212] width 99 height 61
select select "92259"
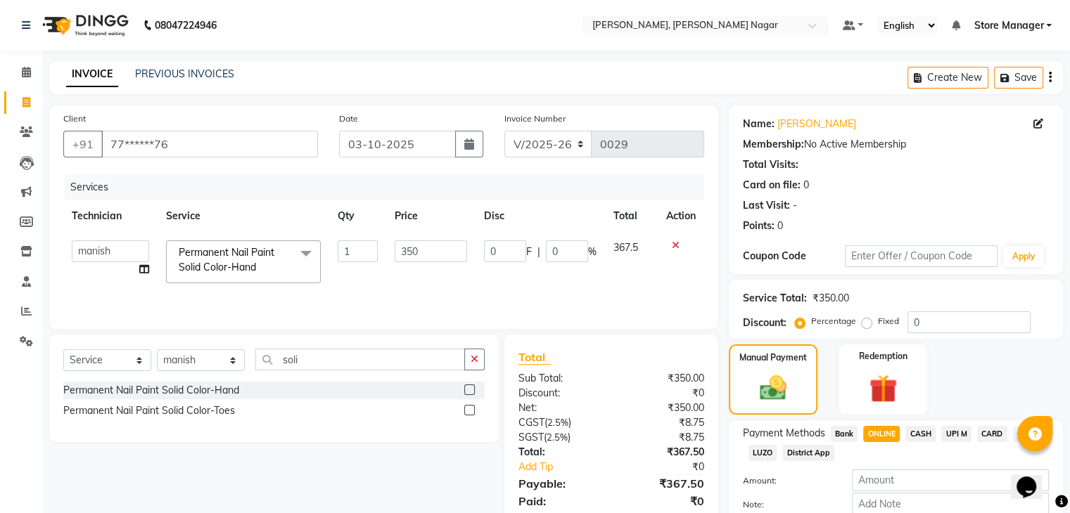
scroll to position [82, 0]
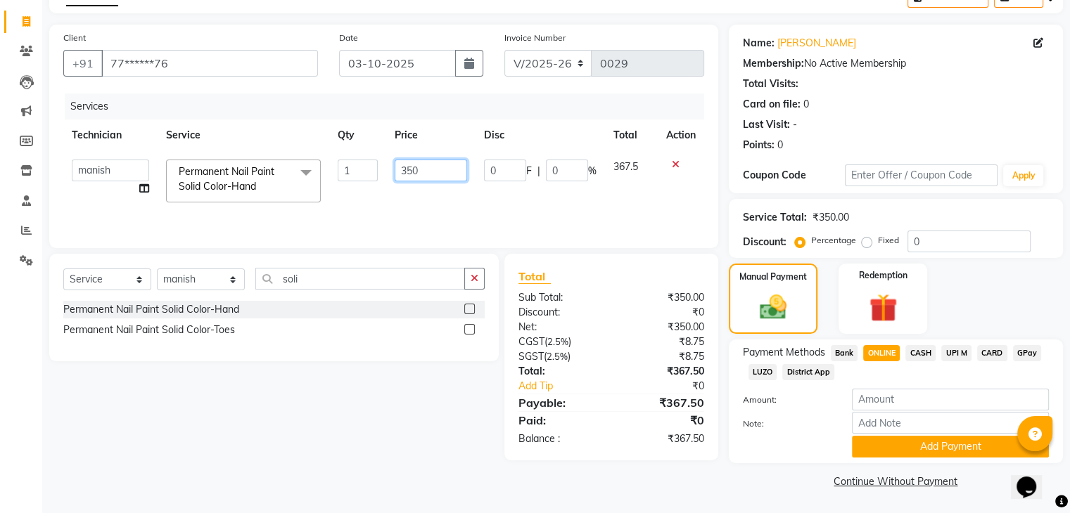
click at [421, 168] on input "350" at bounding box center [431, 171] width 72 height 22
type input "350"
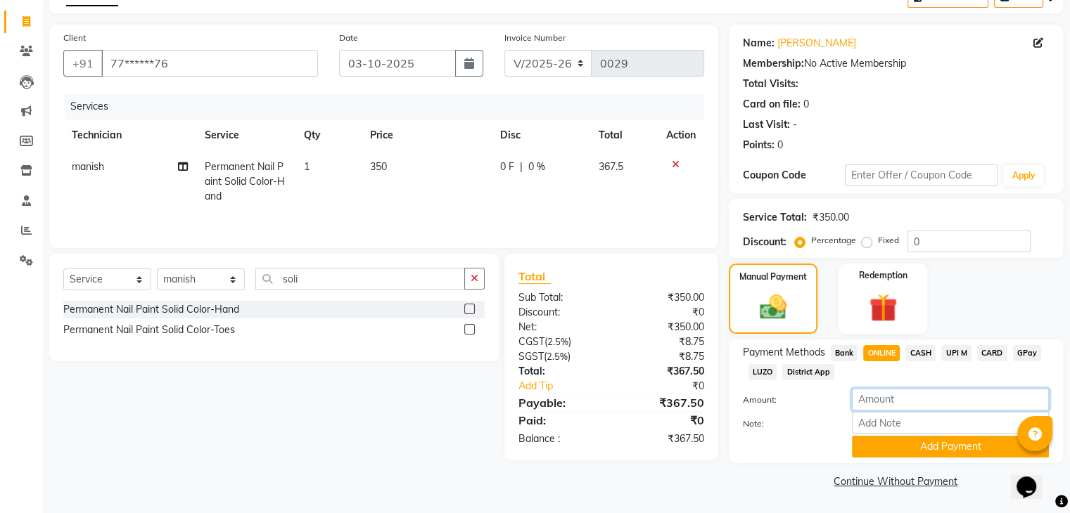
click at [900, 405] on input "number" at bounding box center [950, 400] width 197 height 22
type input "355"
click at [903, 450] on button "Add Payment" at bounding box center [950, 447] width 197 height 22
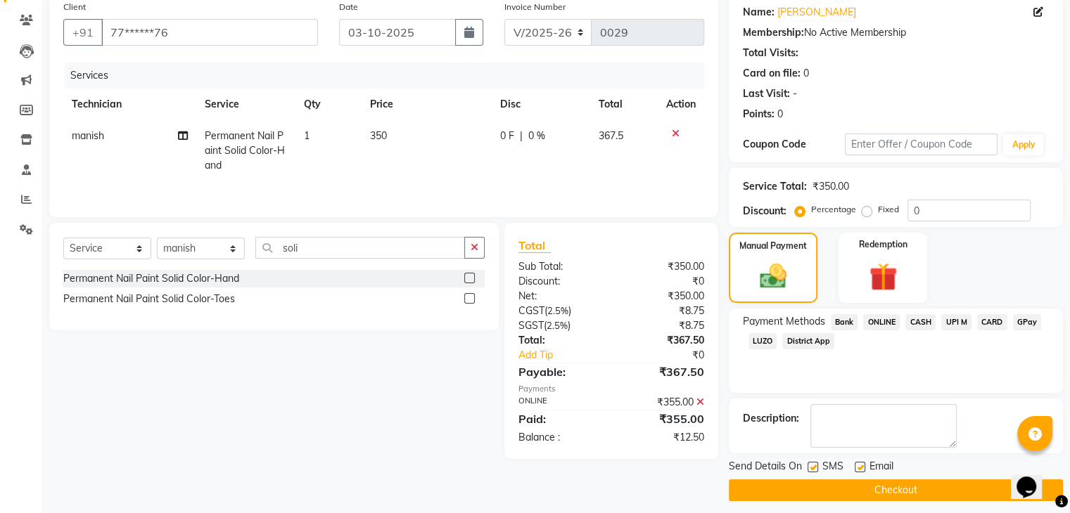
scroll to position [120, 0]
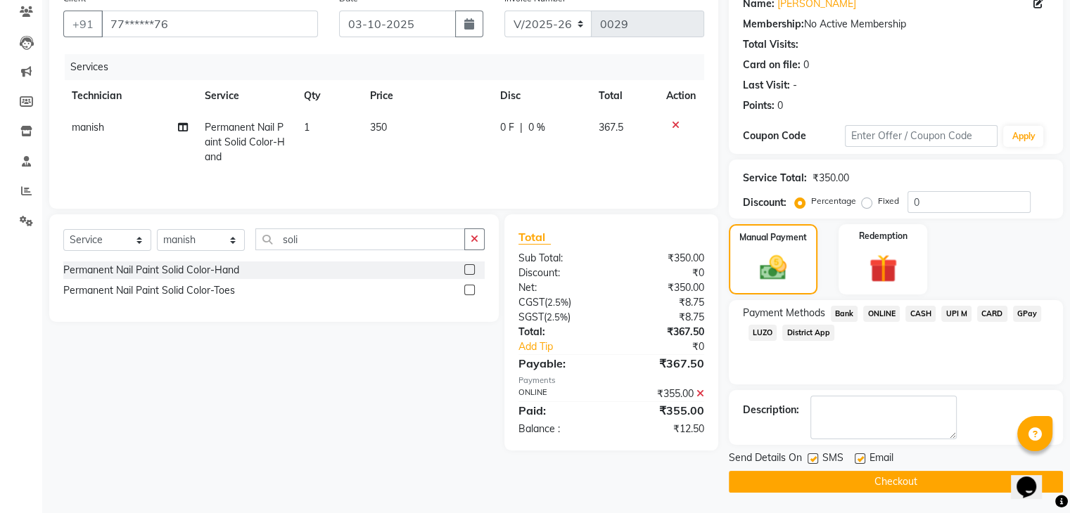
click at [880, 313] on span "ONLINE" at bounding box center [881, 314] width 37 height 16
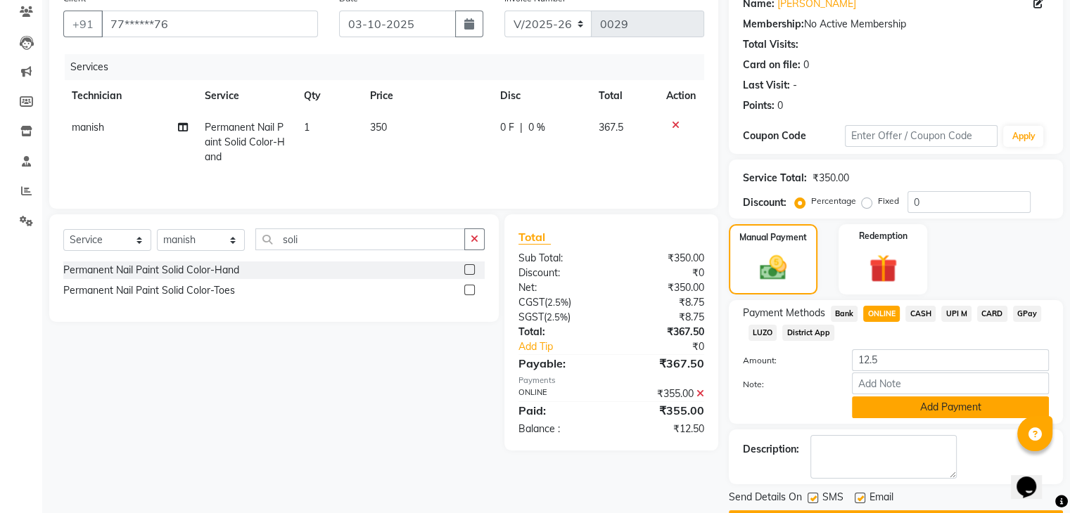
click at [980, 416] on button "Add Payment" at bounding box center [950, 408] width 197 height 22
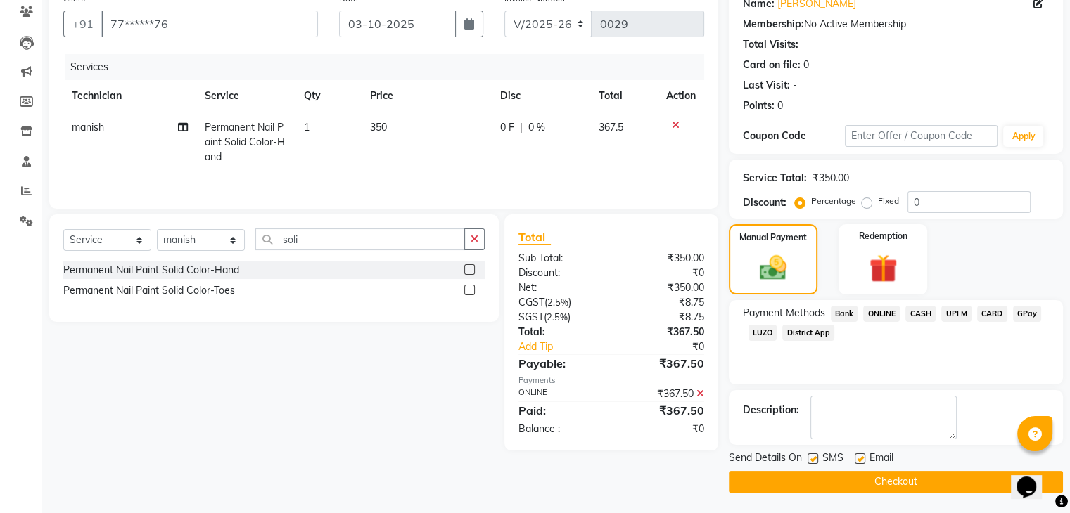
click at [834, 479] on button "Checkout" at bounding box center [896, 482] width 334 height 22
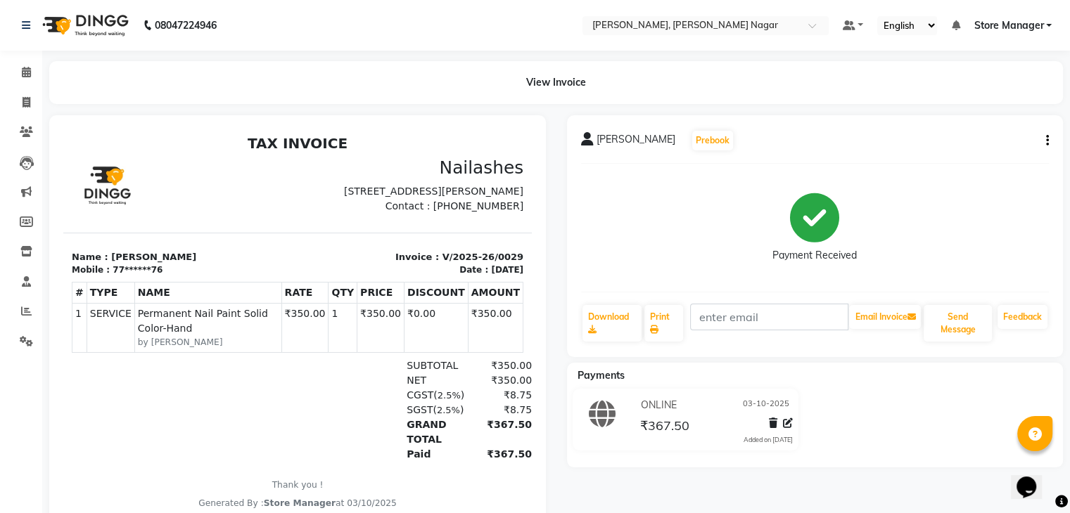
scroll to position [53, 0]
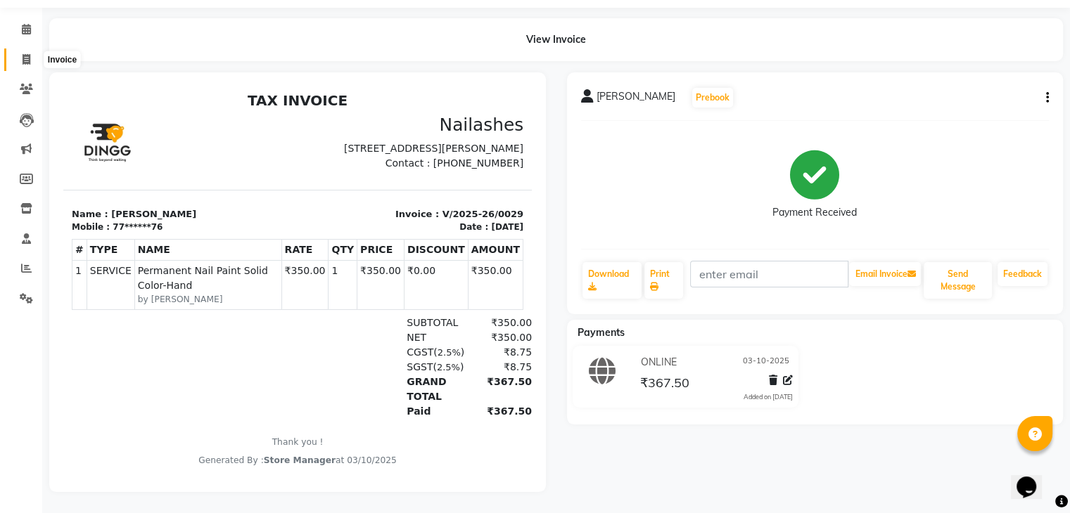
click at [32, 52] on span at bounding box center [26, 60] width 25 height 16
select select "service"
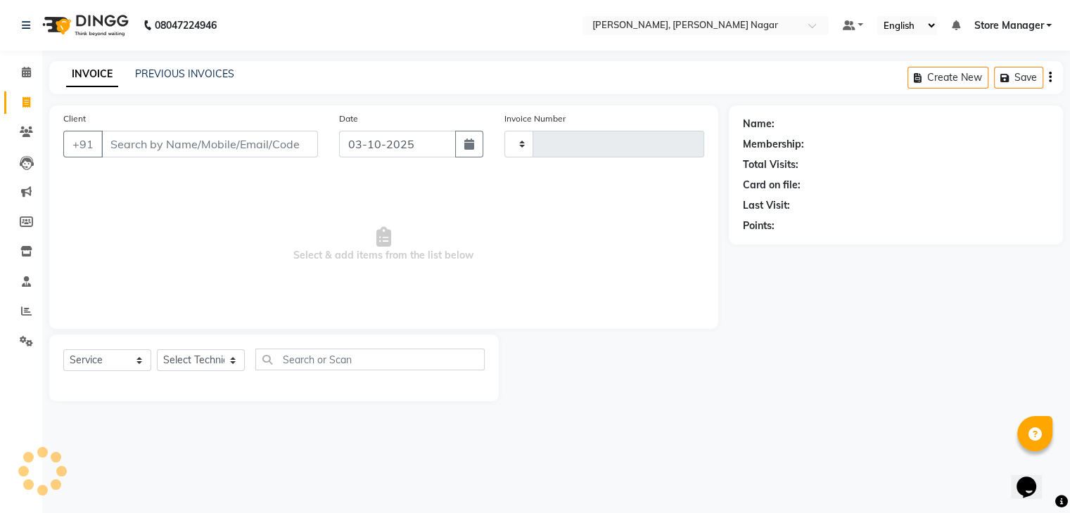
type input "0030"
select select "9049"
click at [151, 71] on link "PREVIOUS INVOICES" at bounding box center [184, 74] width 99 height 13
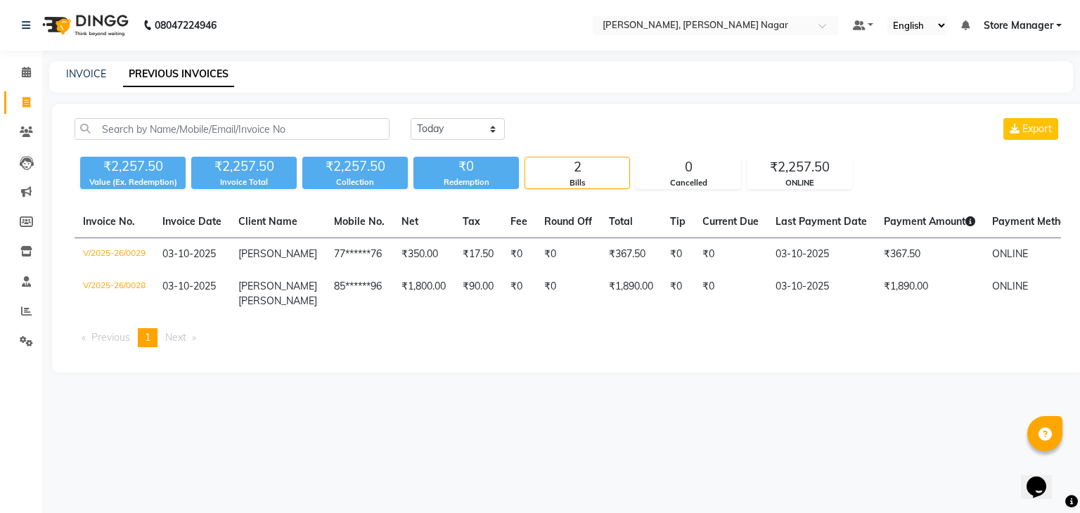
select select "9049"
select select "service"
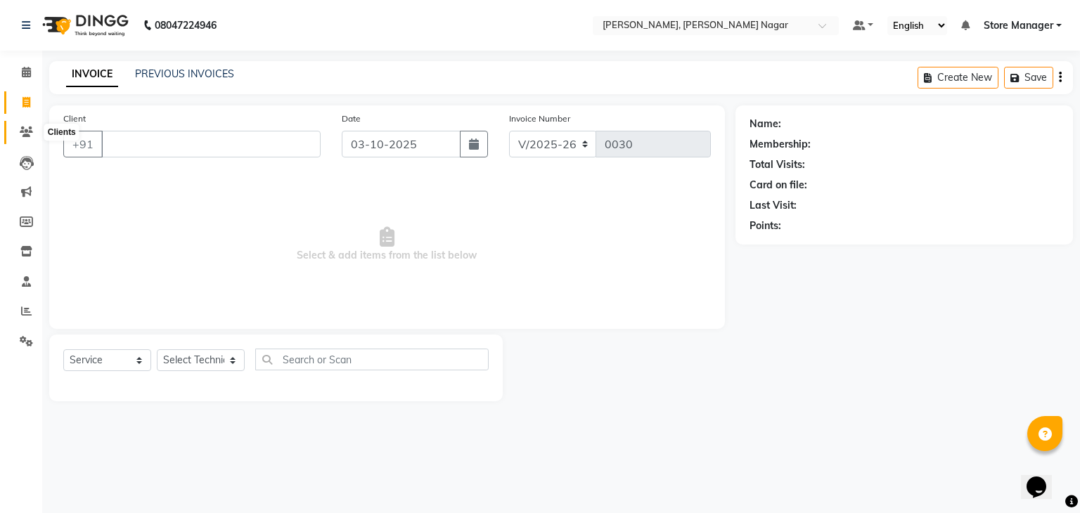
click at [23, 139] on span at bounding box center [26, 132] width 25 height 16
